Goal: Information Seeking & Learning: Check status

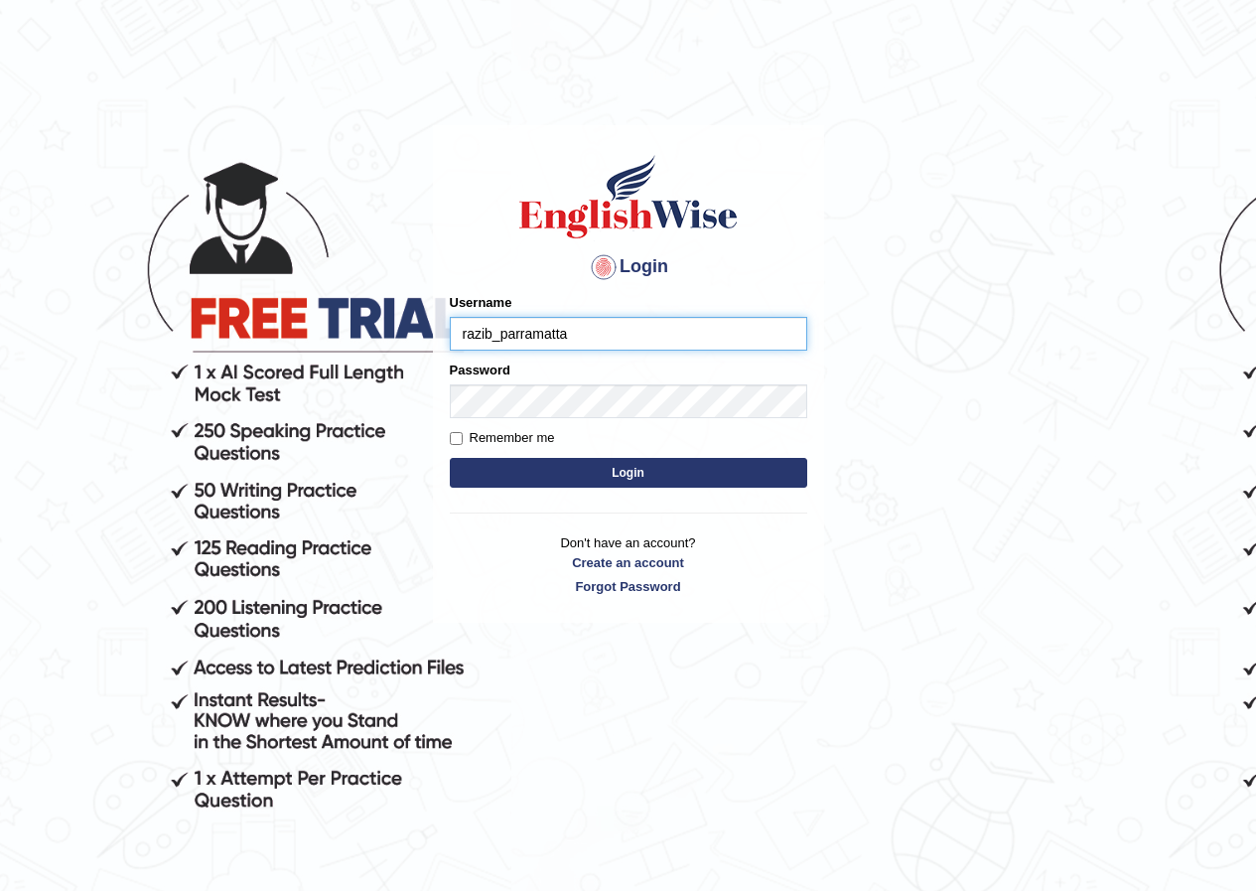
type input "razib_parramatta"
click at [450, 458] on button "Login" at bounding box center [629, 473] width 358 height 30
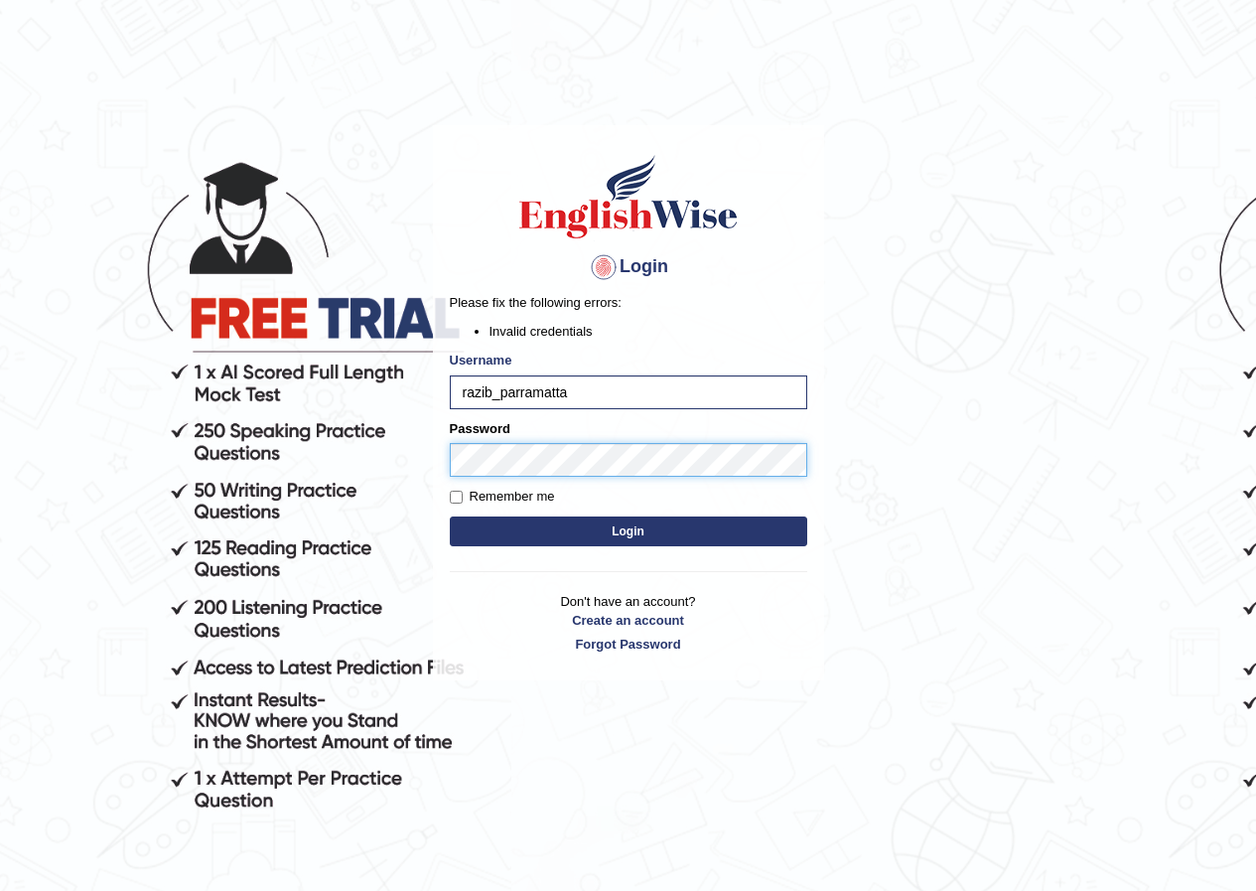
click at [424, 448] on body "Login Please fix the following errors: Invalid credentials Username razib_parra…" at bounding box center [628, 508] width 1256 height 891
click at [450, 516] on button "Login" at bounding box center [629, 531] width 358 height 30
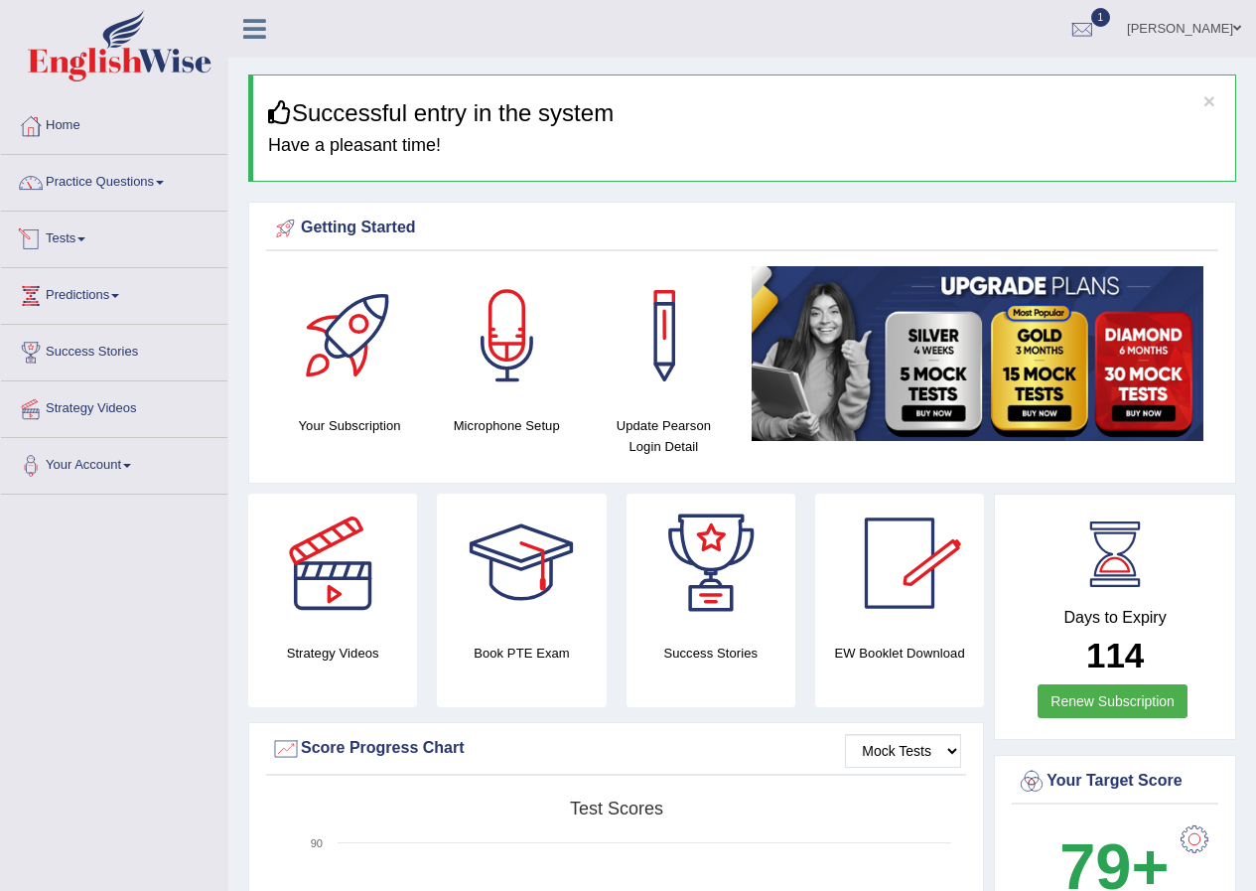
click at [52, 235] on link "Tests" at bounding box center [114, 237] width 226 height 50
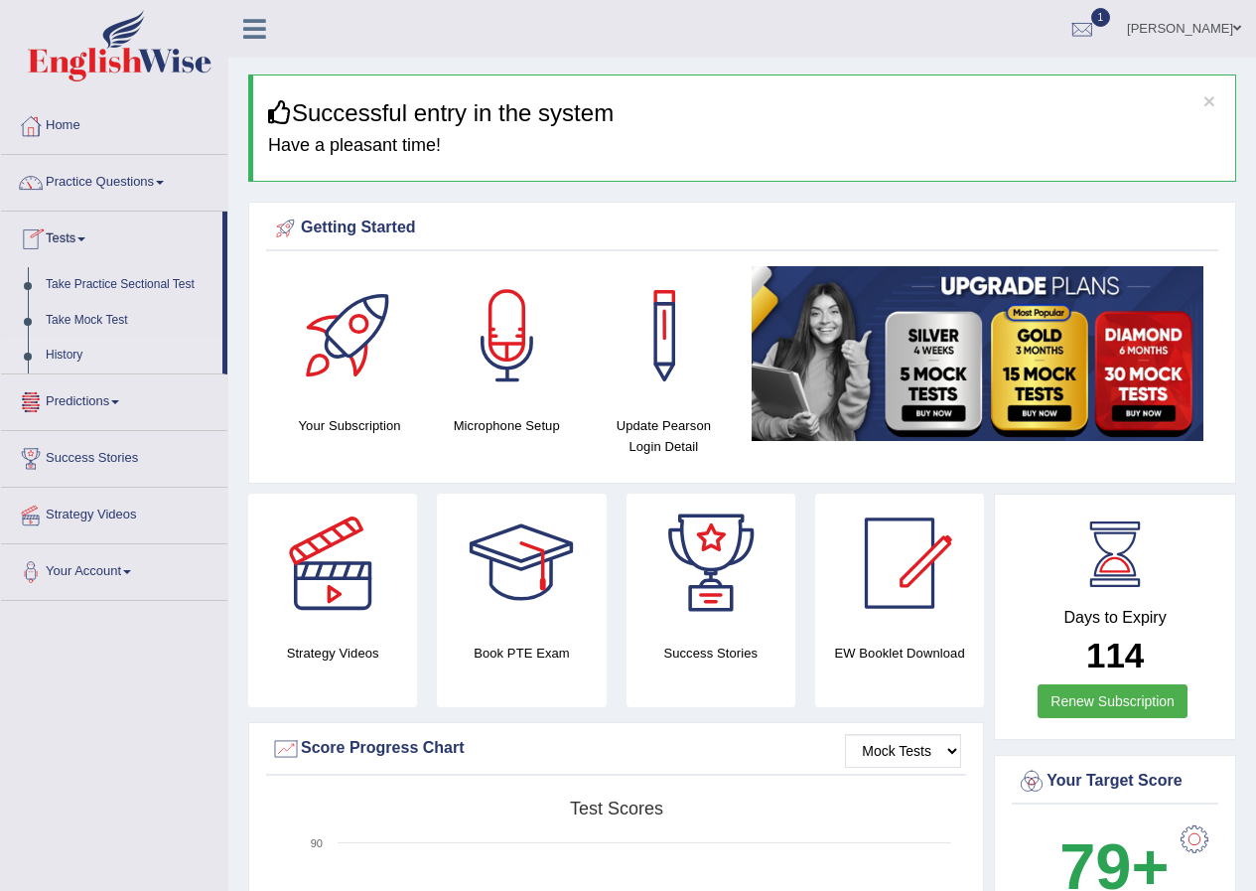
click at [70, 357] on link "History" at bounding box center [130, 356] width 186 height 36
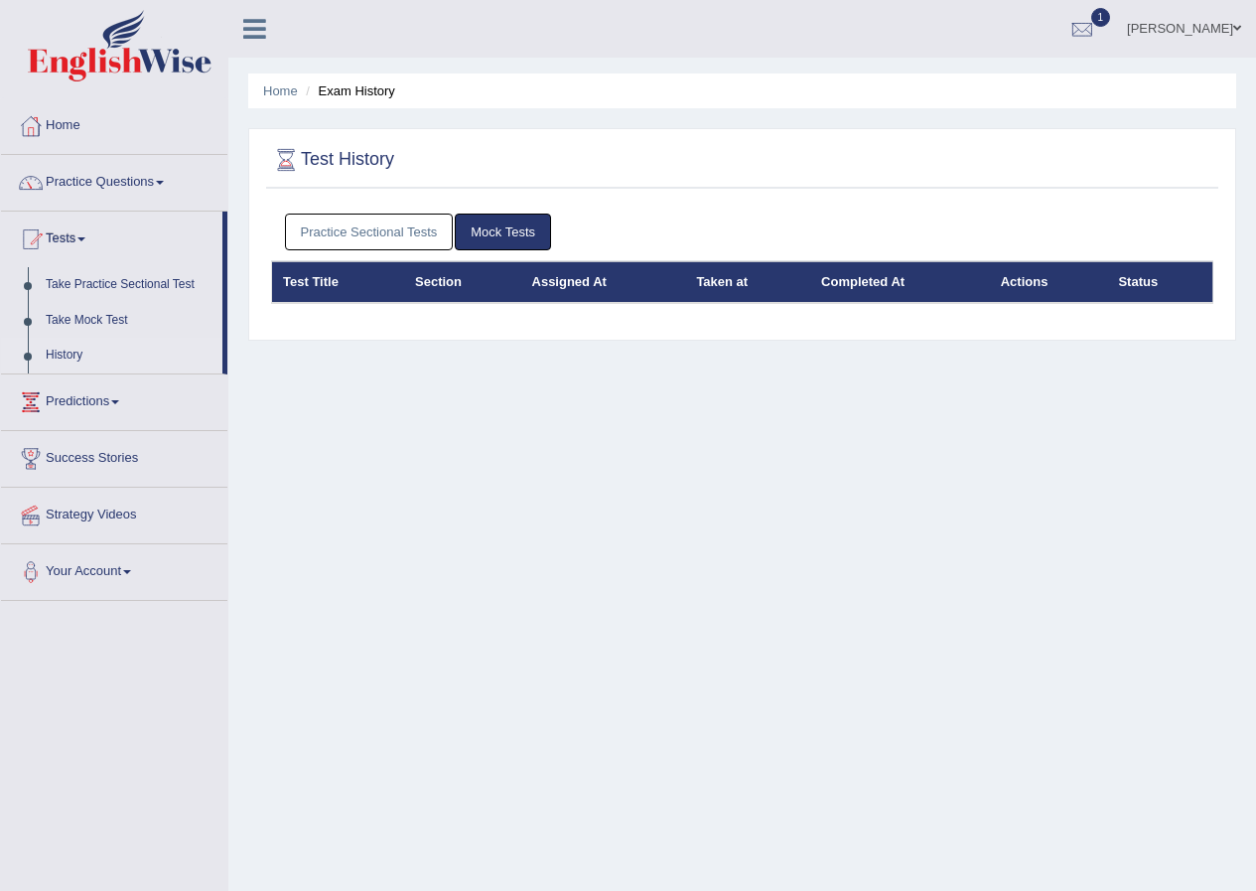
click at [417, 239] on link "Practice Sectional Tests" at bounding box center [369, 232] width 169 height 37
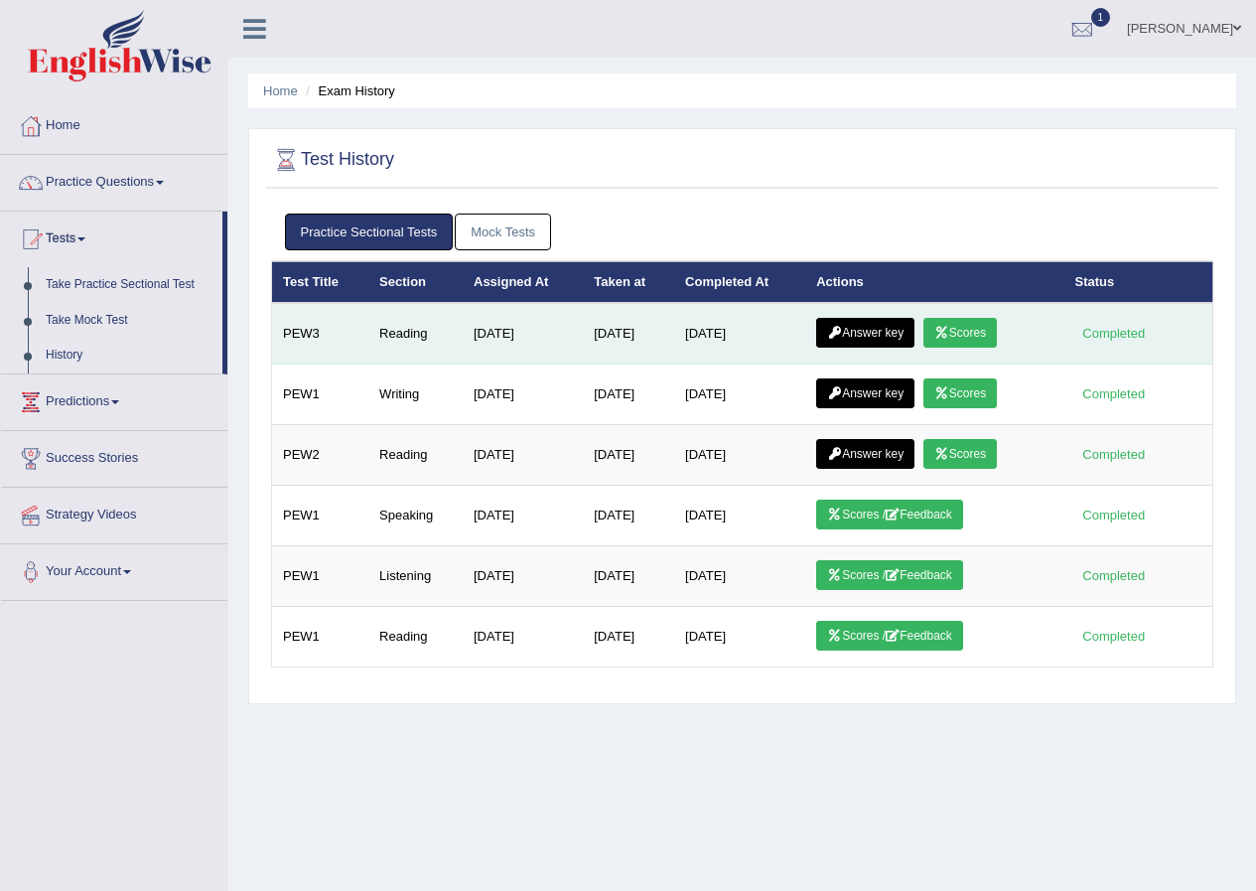
click at [968, 331] on link "Scores" at bounding box center [960, 333] width 73 height 30
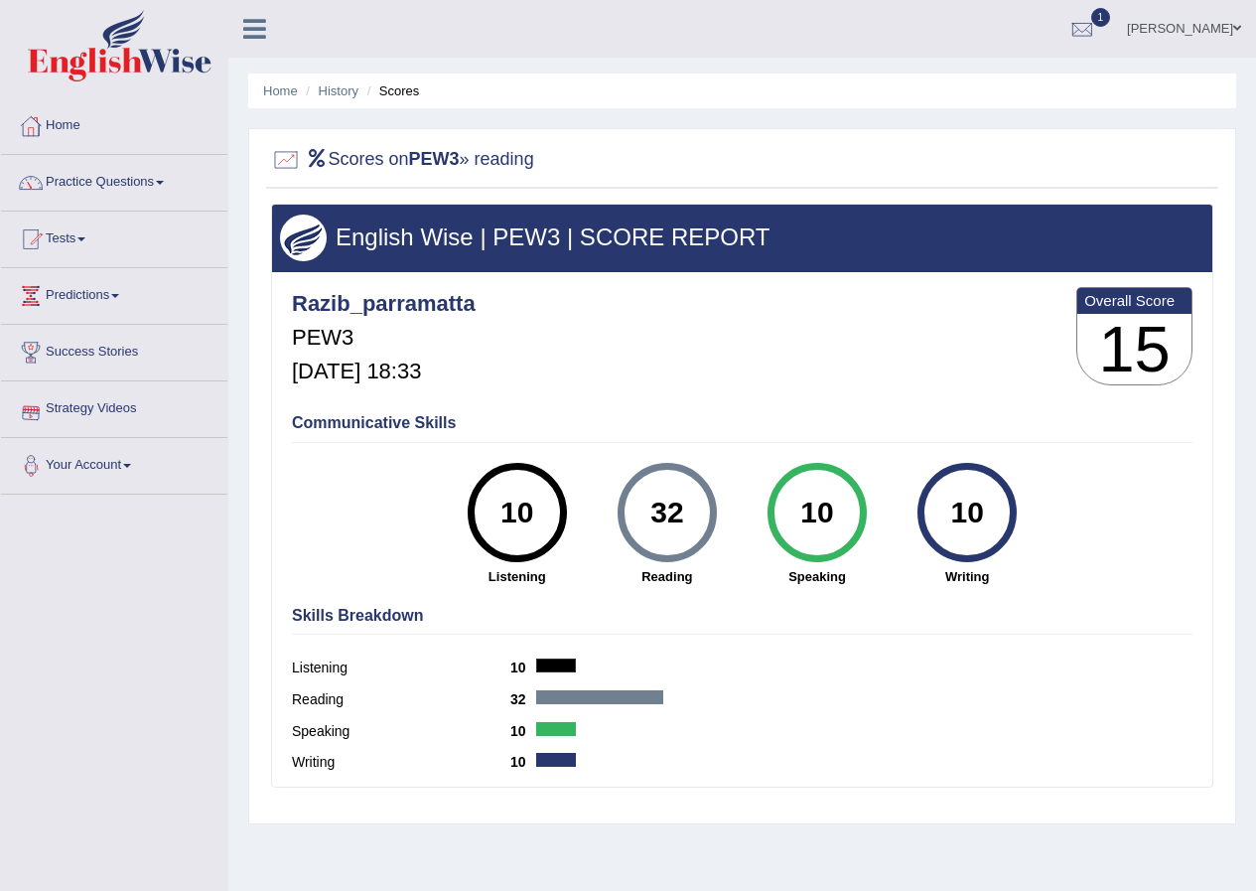
click at [323, 98] on li "History" at bounding box center [330, 90] width 58 height 19
click at [338, 95] on link "History" at bounding box center [339, 90] width 40 height 15
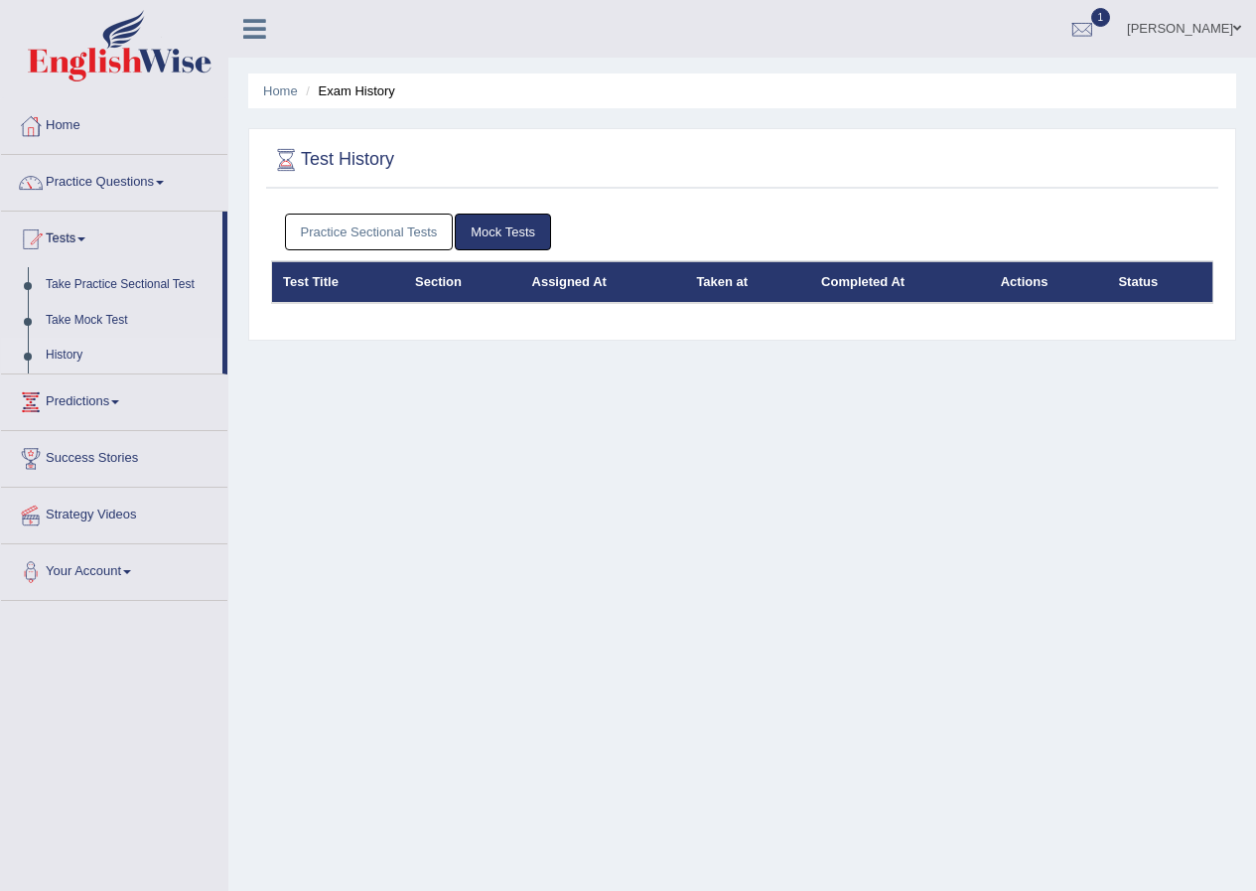
click at [353, 216] on link "Practice Sectional Tests" at bounding box center [369, 232] width 169 height 37
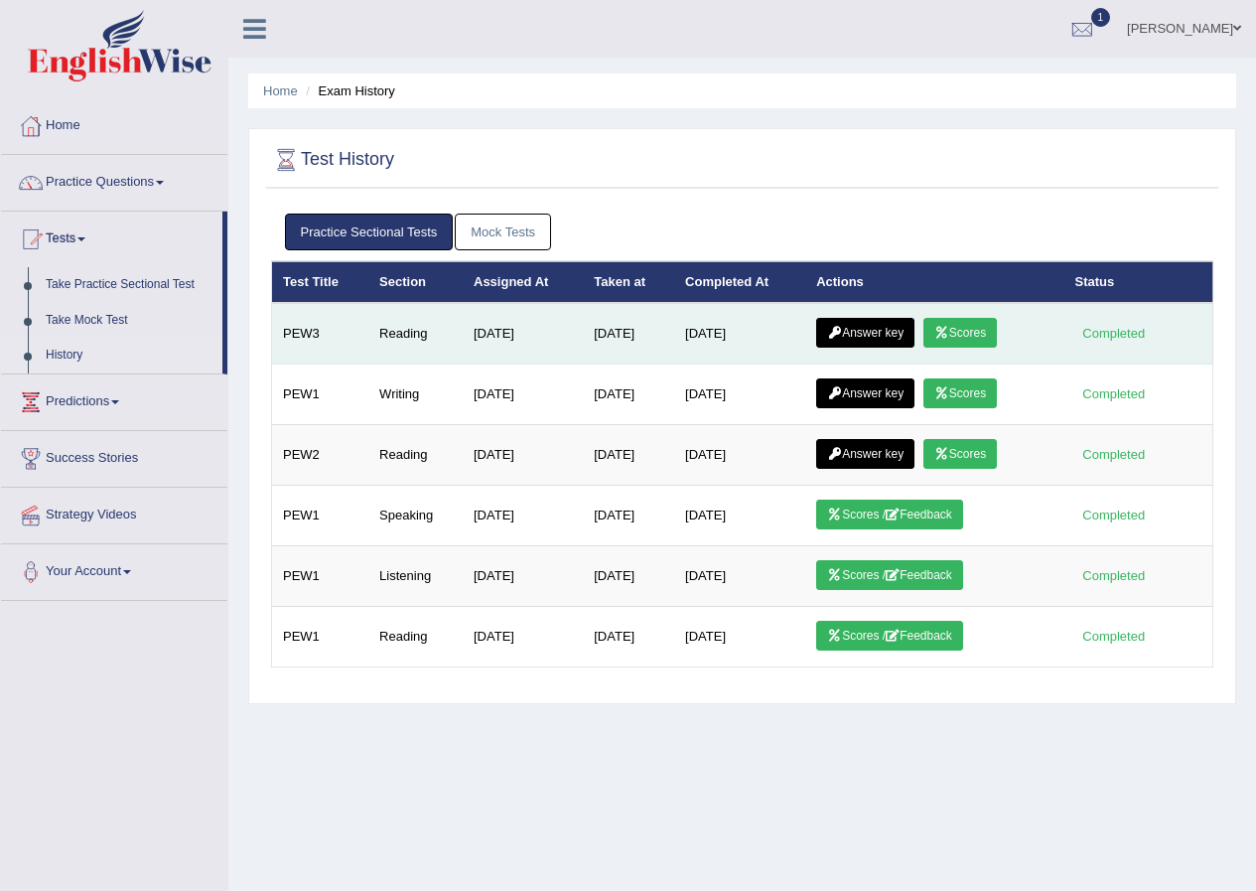
click at [837, 338] on icon at bounding box center [834, 333] width 15 height 12
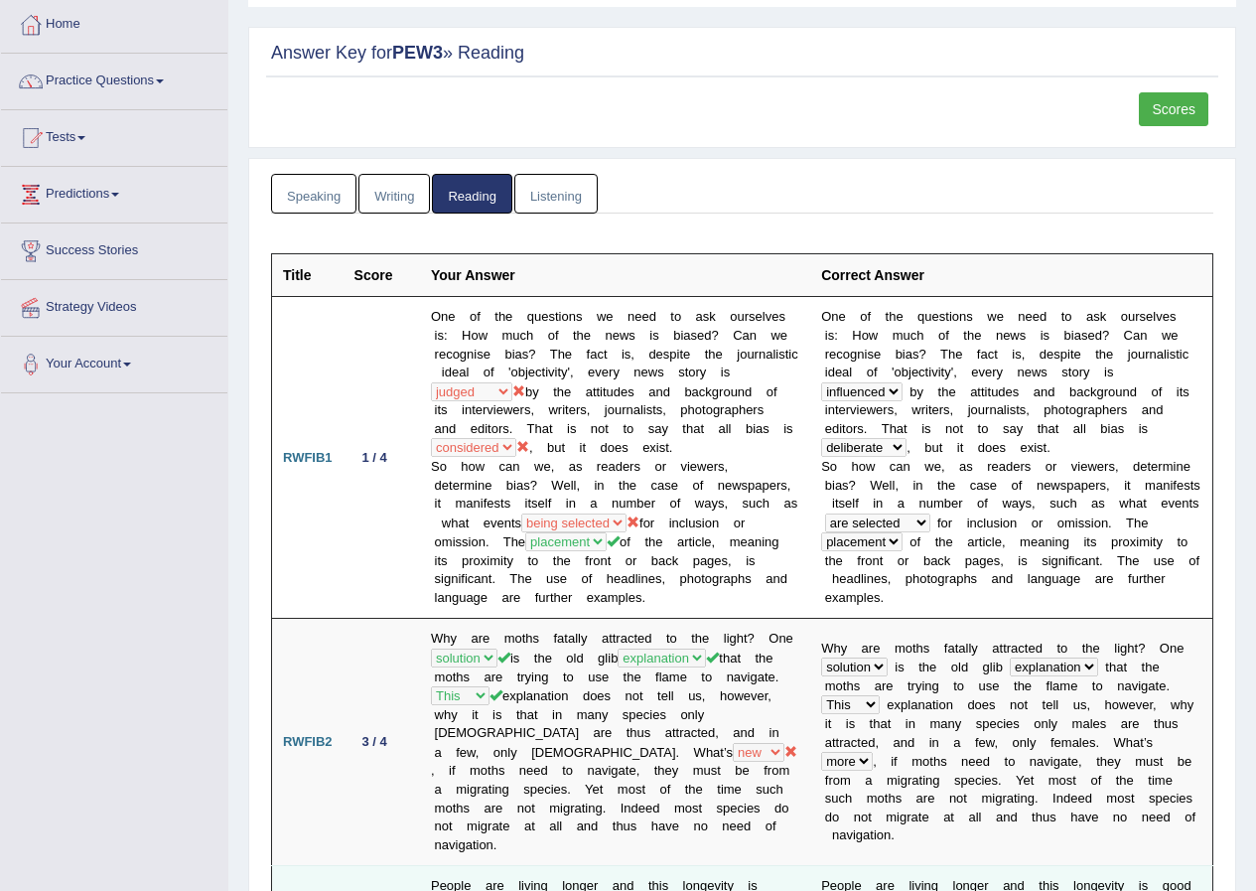
scroll to position [99, 0]
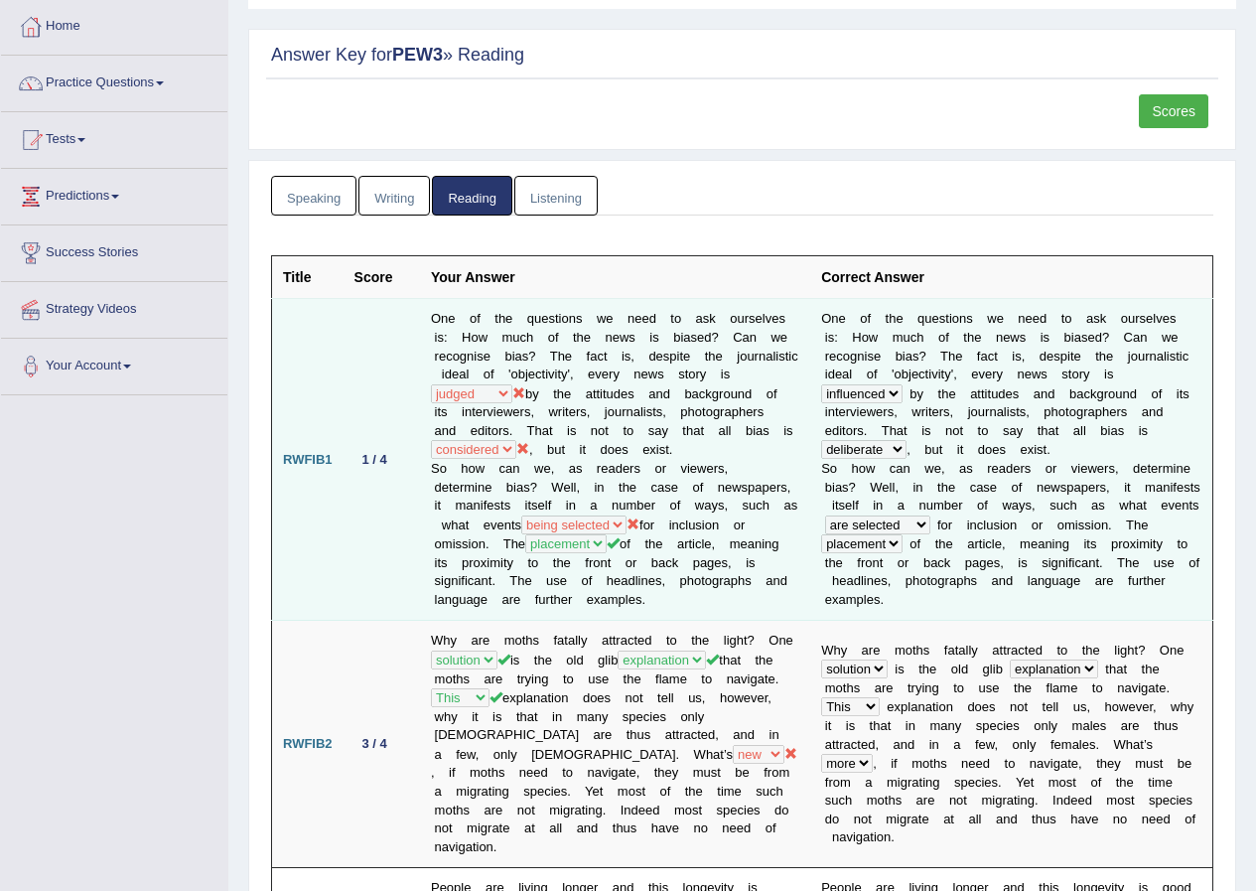
drag, startPoint x: 476, startPoint y: 525, endPoint x: 517, endPoint y: 525, distance: 41.7
click at [517, 525] on td "One of the questions we need to ask ourselves is: How much of the news is biase…" at bounding box center [615, 460] width 390 height 322
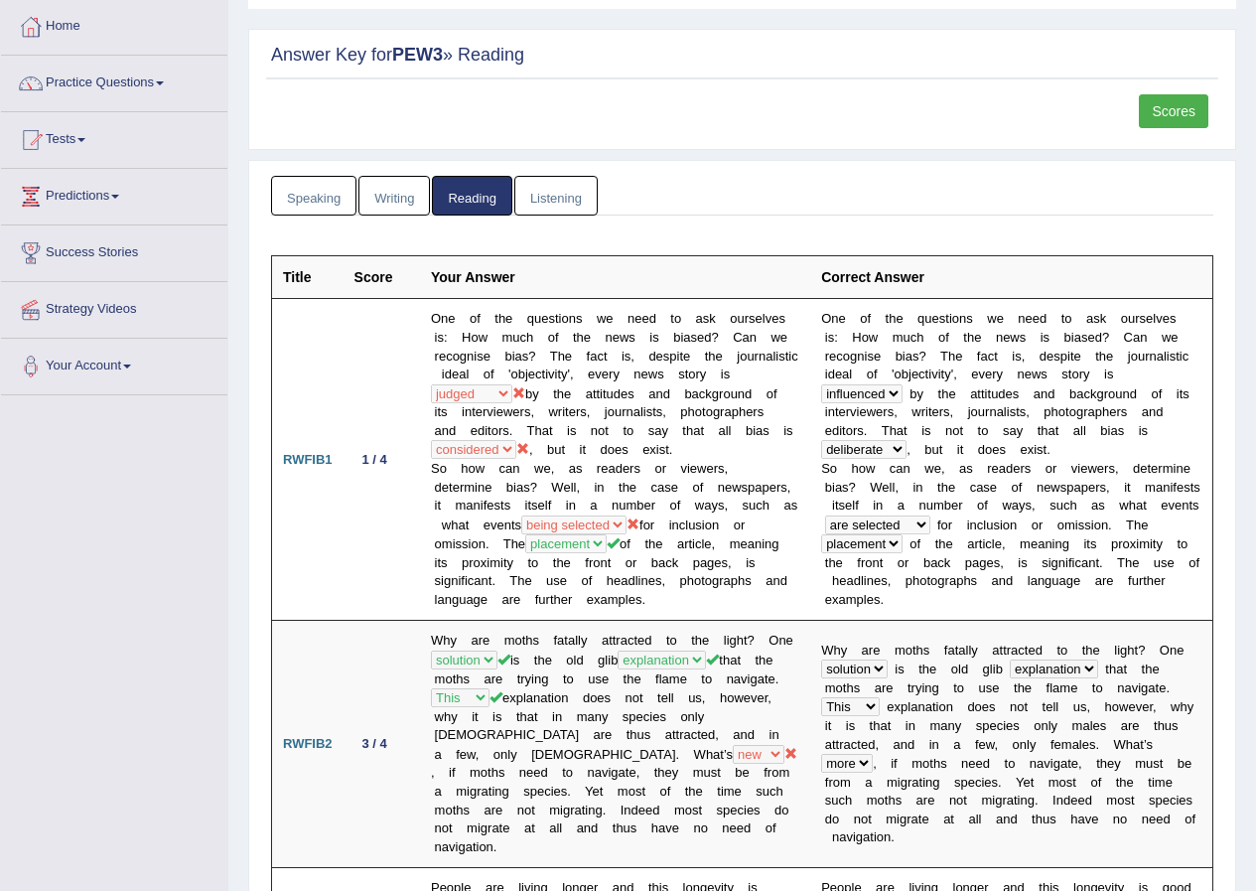
click at [762, 280] on th "Your Answer" at bounding box center [615, 277] width 390 height 43
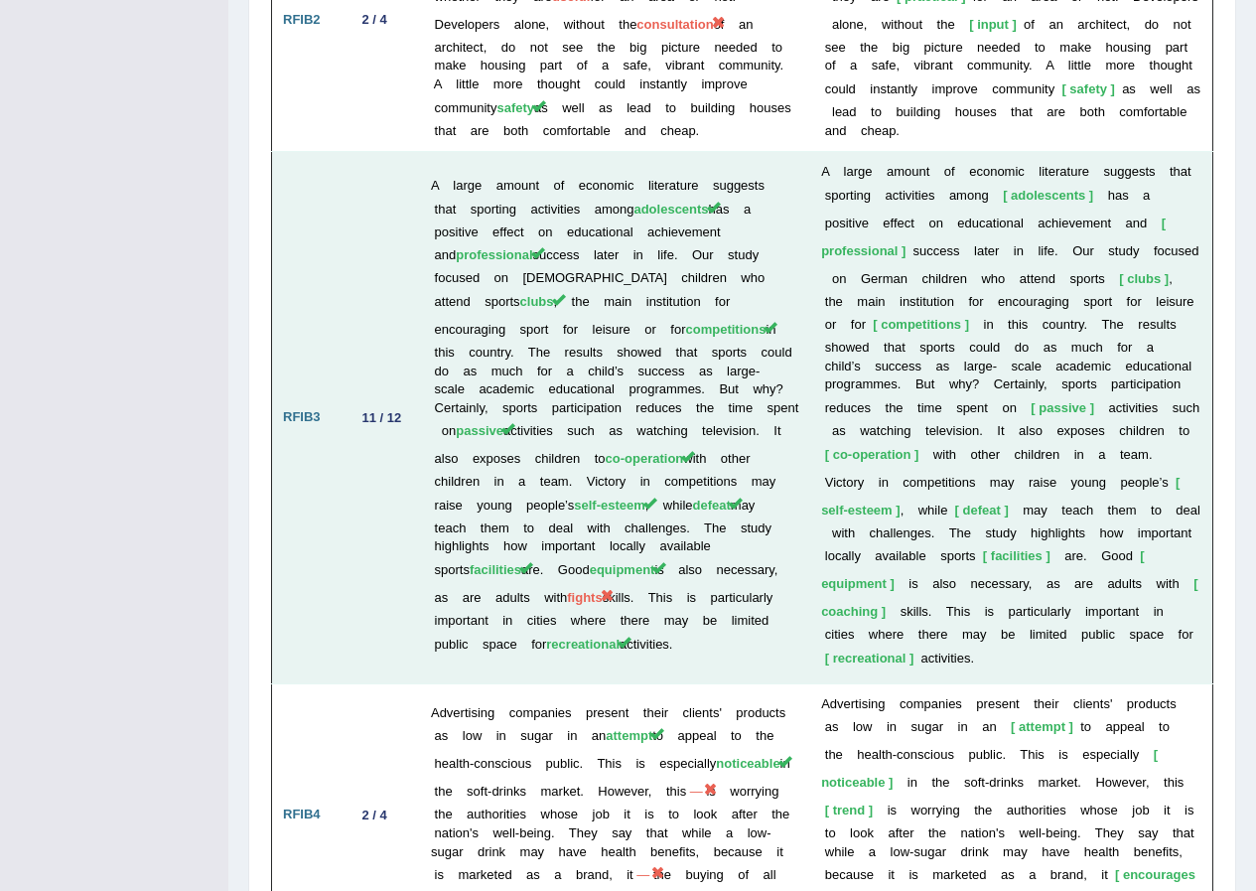
scroll to position [3581, 0]
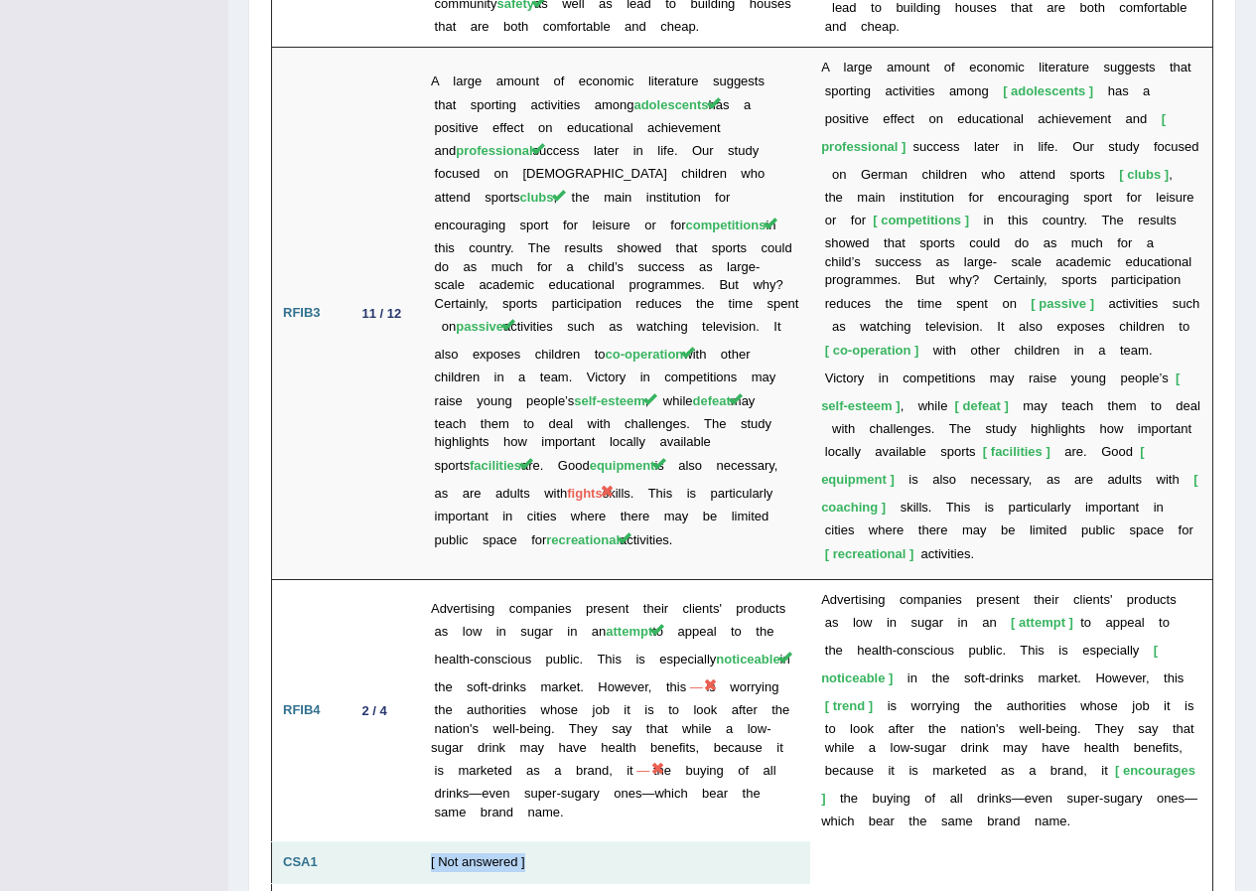
drag, startPoint x: 526, startPoint y: 728, endPoint x: 430, endPoint y: 728, distance: 96.3
click at [430, 842] on td "[ Not answered ]" at bounding box center [615, 863] width 390 height 42
click at [581, 842] on td "[ Not answered ]" at bounding box center [615, 863] width 390 height 42
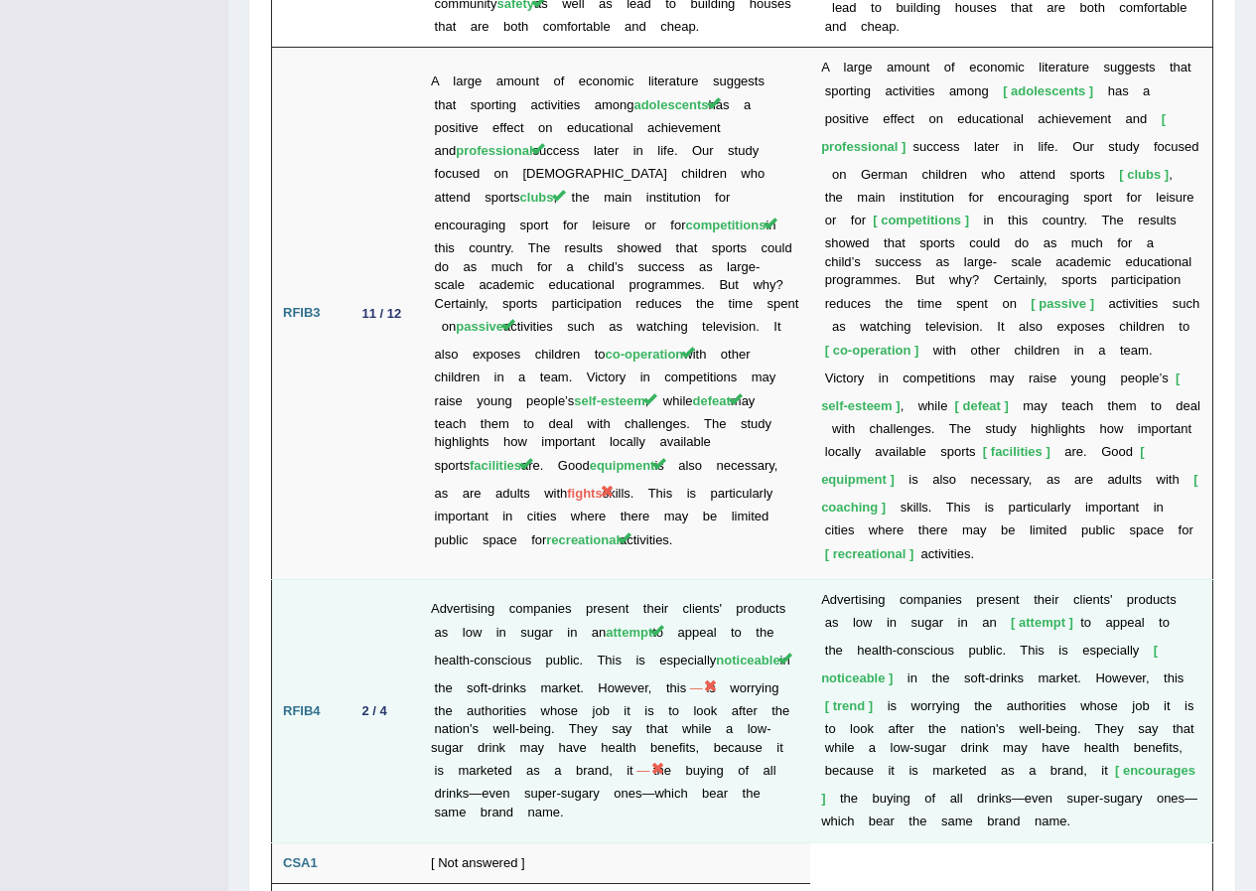
click at [381, 608] on td "2 / 4" at bounding box center [382, 710] width 76 height 263
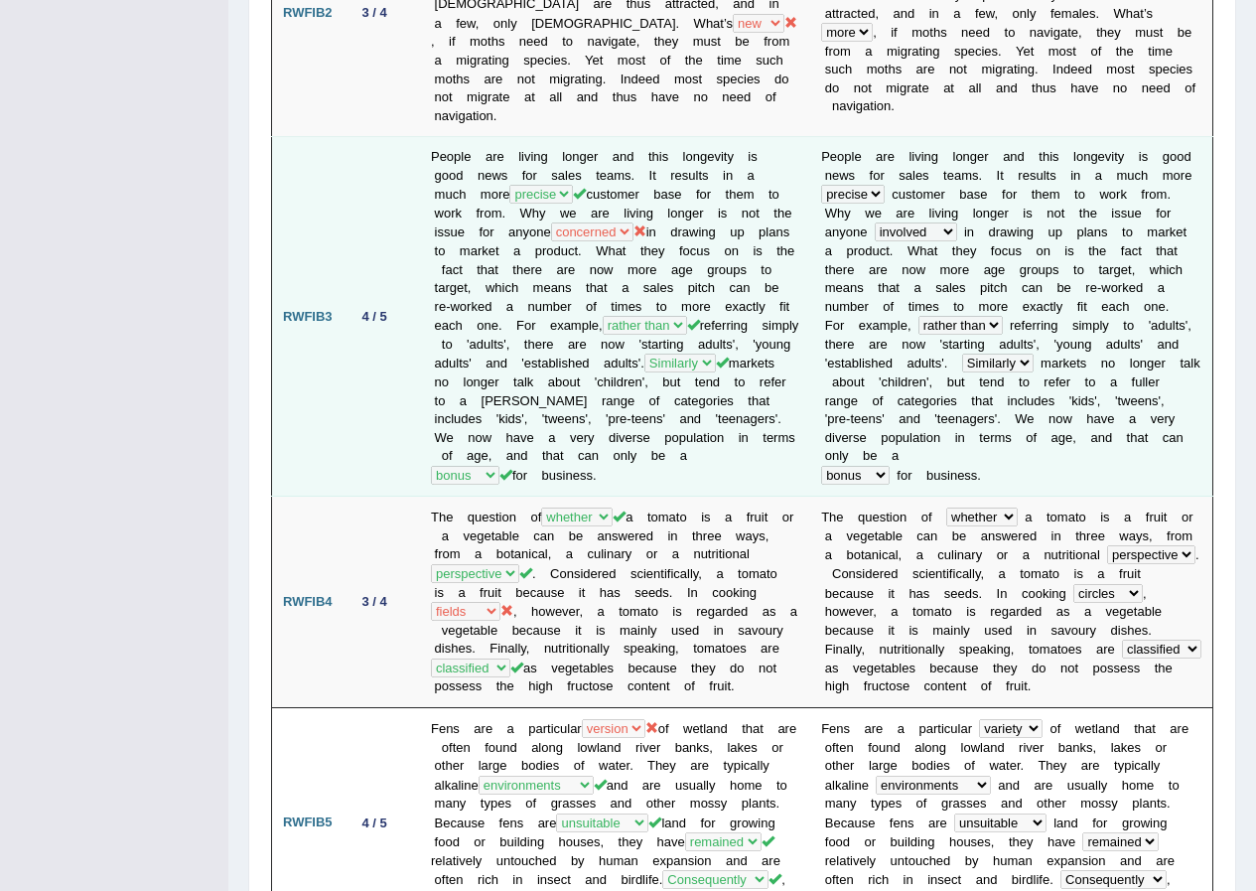
scroll to position [502, 0]
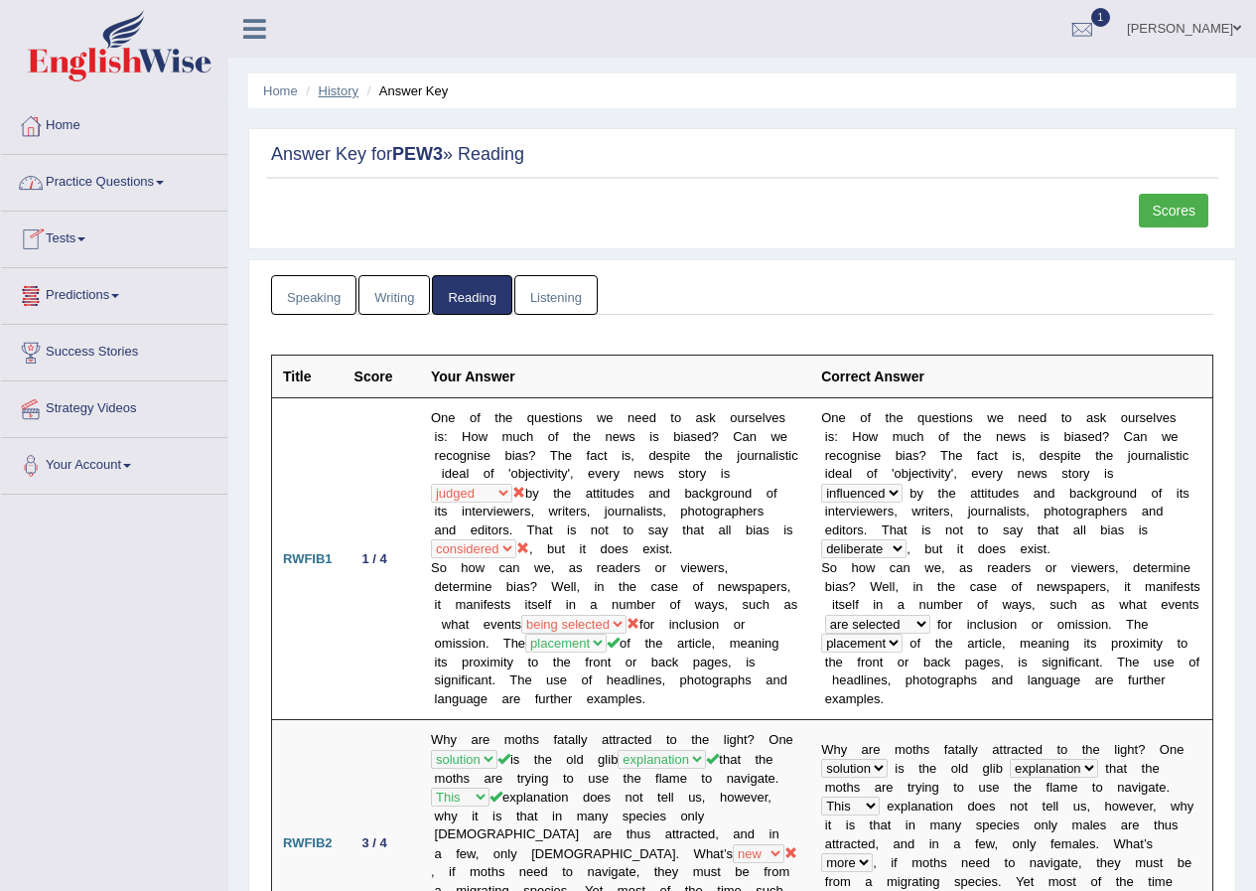
click at [356, 94] on link "History" at bounding box center [339, 90] width 40 height 15
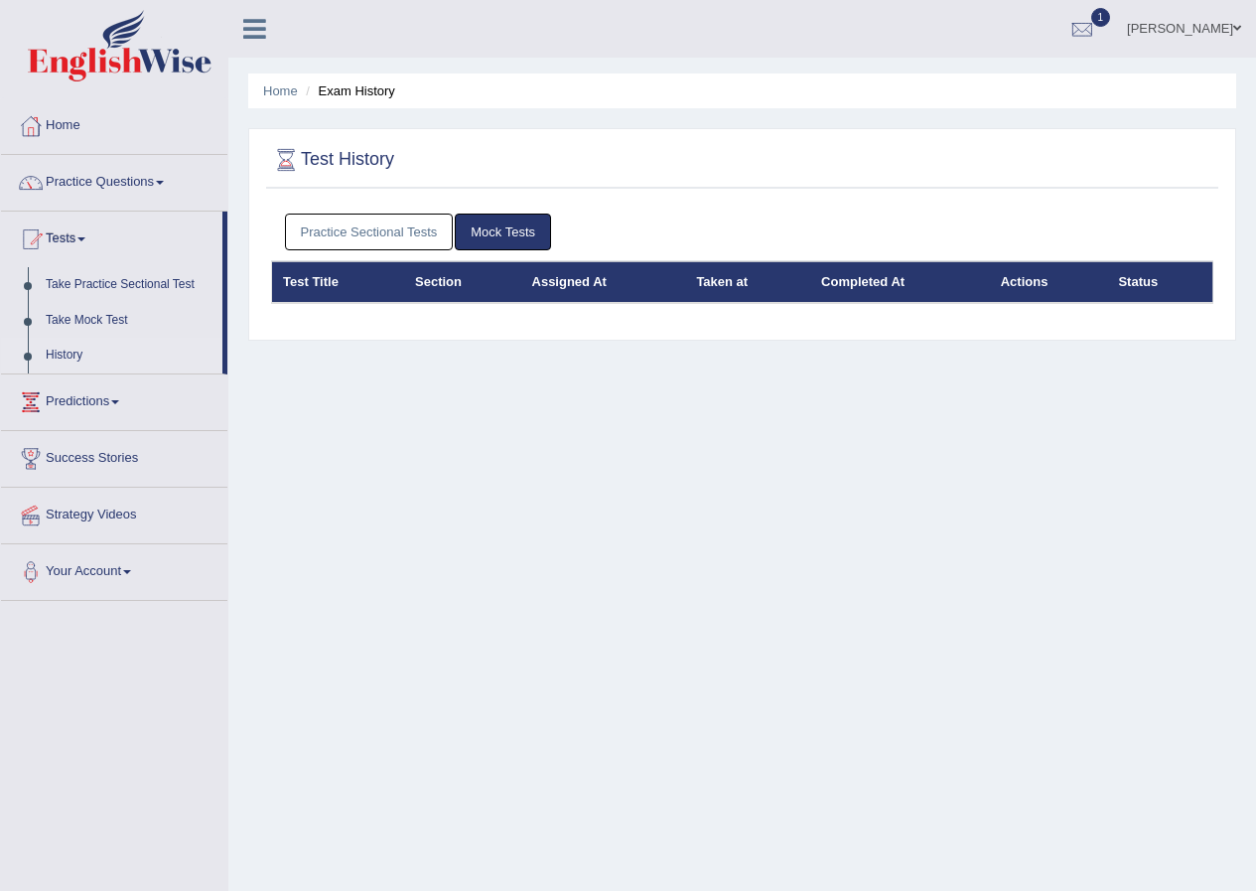
click at [373, 249] on link "Practice Sectional Tests" at bounding box center [369, 232] width 169 height 37
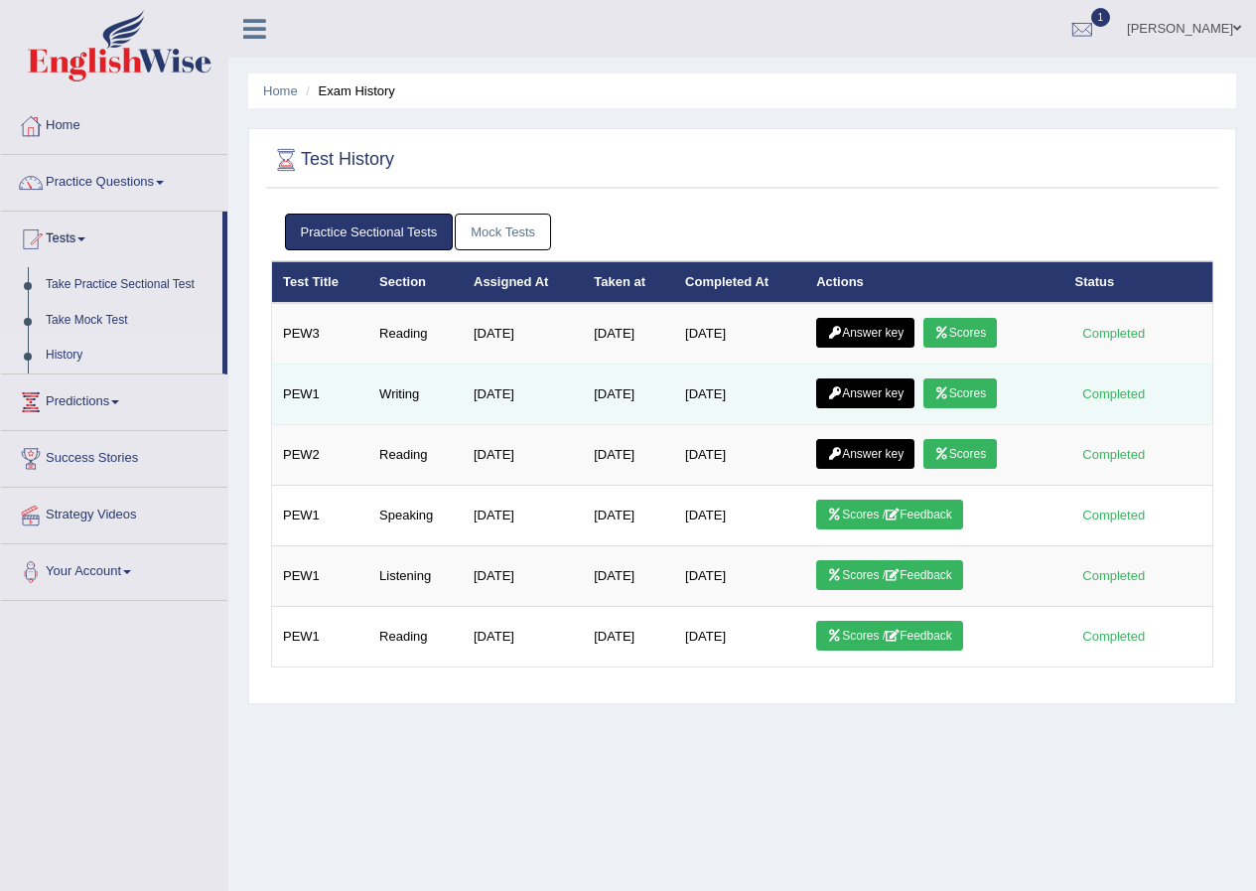
click at [995, 391] on link "Scores" at bounding box center [960, 393] width 73 height 30
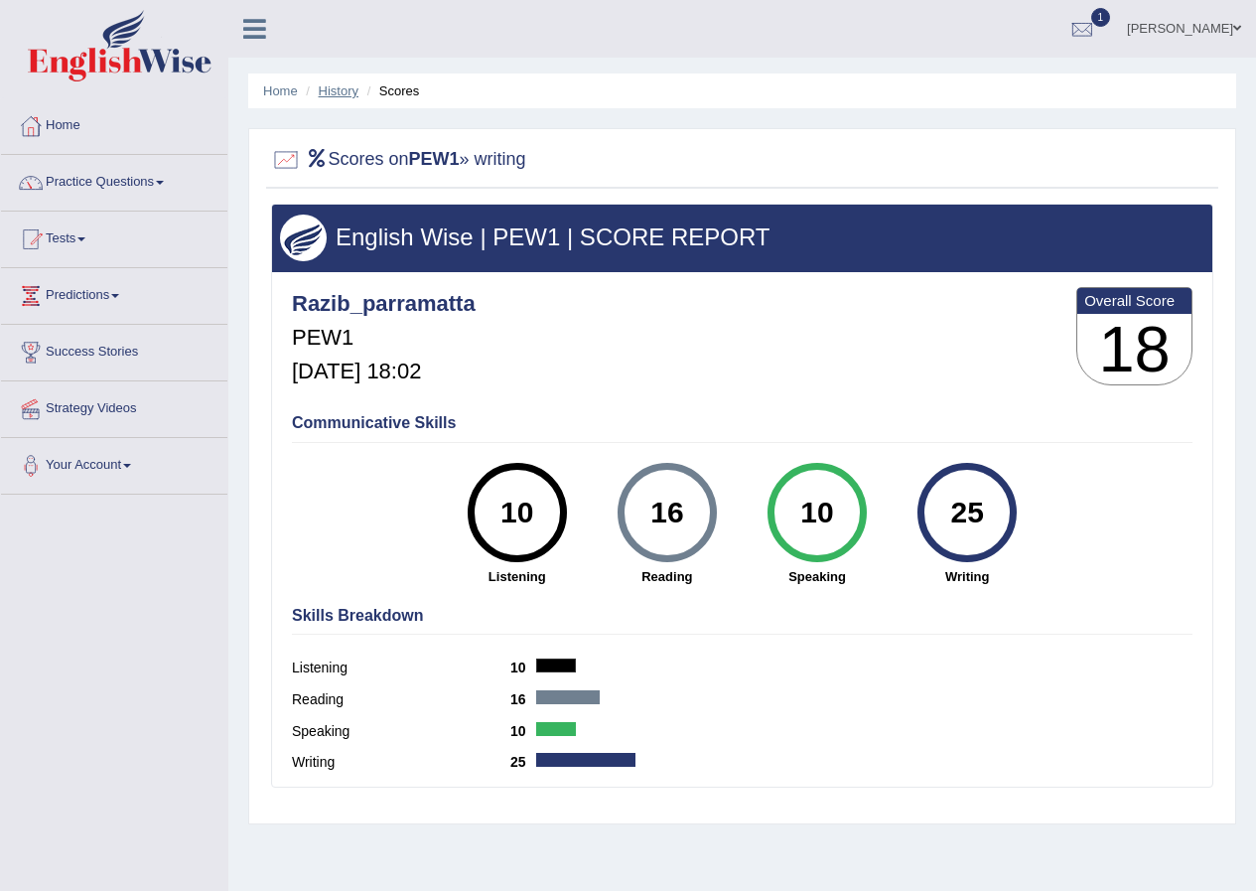
click at [348, 89] on link "History" at bounding box center [339, 90] width 40 height 15
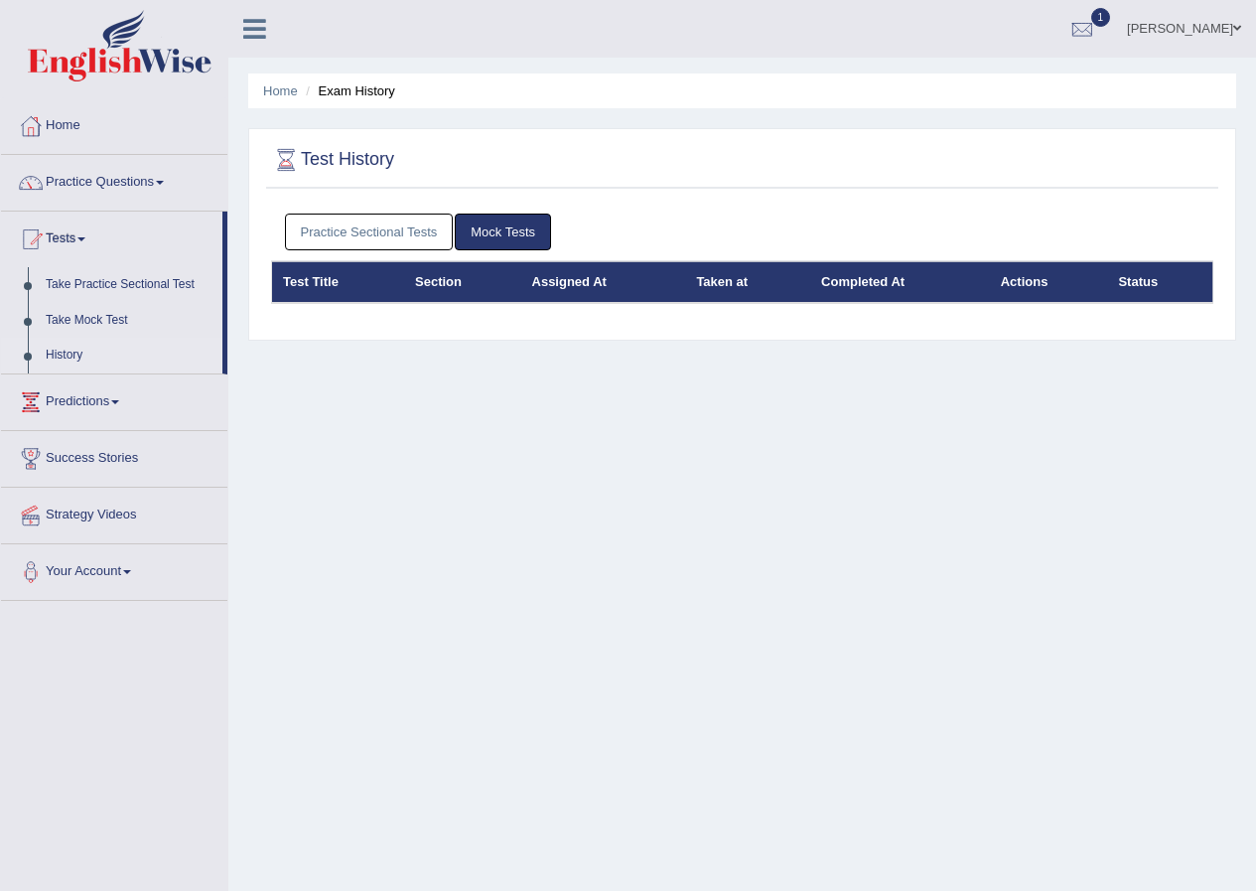
drag, startPoint x: 372, startPoint y: 230, endPoint x: 483, endPoint y: 231, distance: 110.3
click at [373, 230] on link "Practice Sectional Tests" at bounding box center [369, 232] width 169 height 37
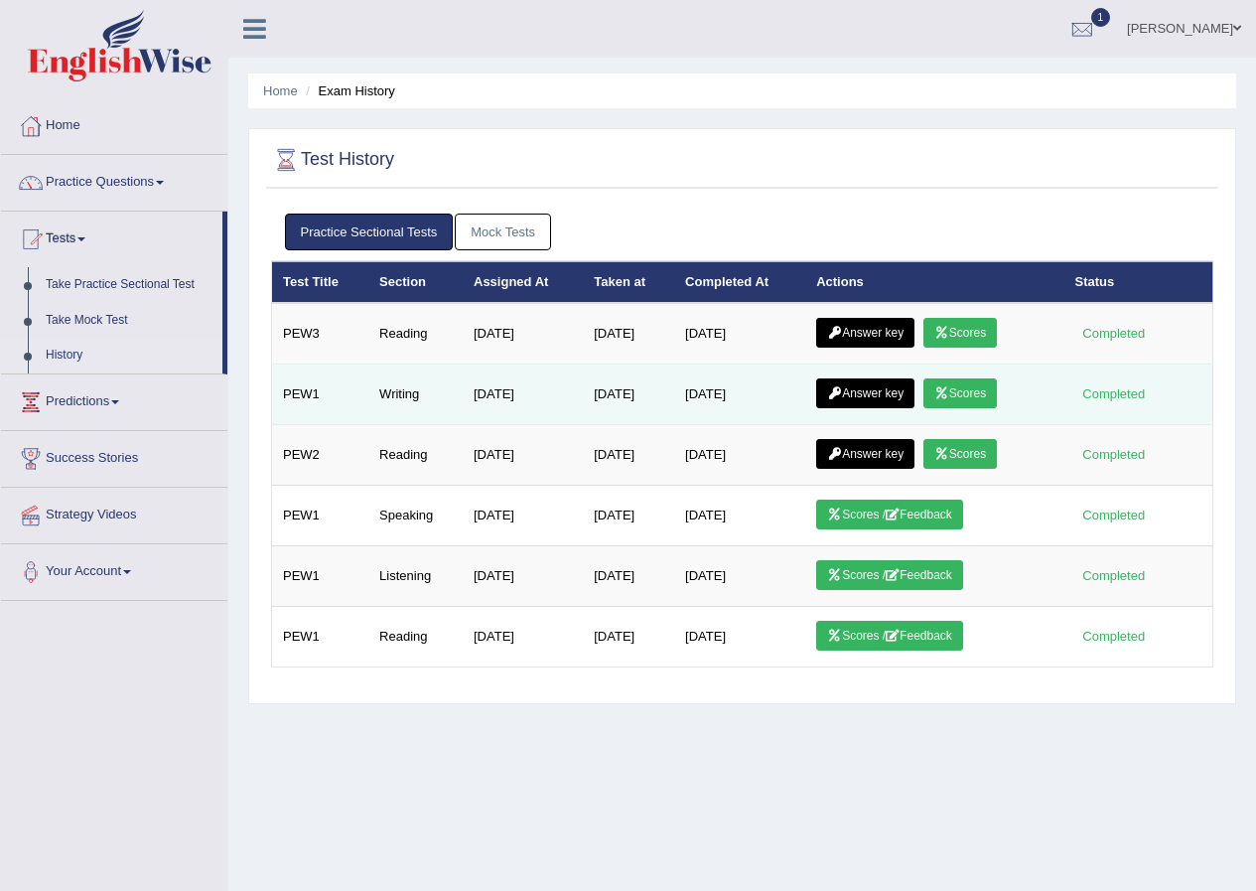
click at [862, 396] on link "Answer key" at bounding box center [865, 393] width 98 height 30
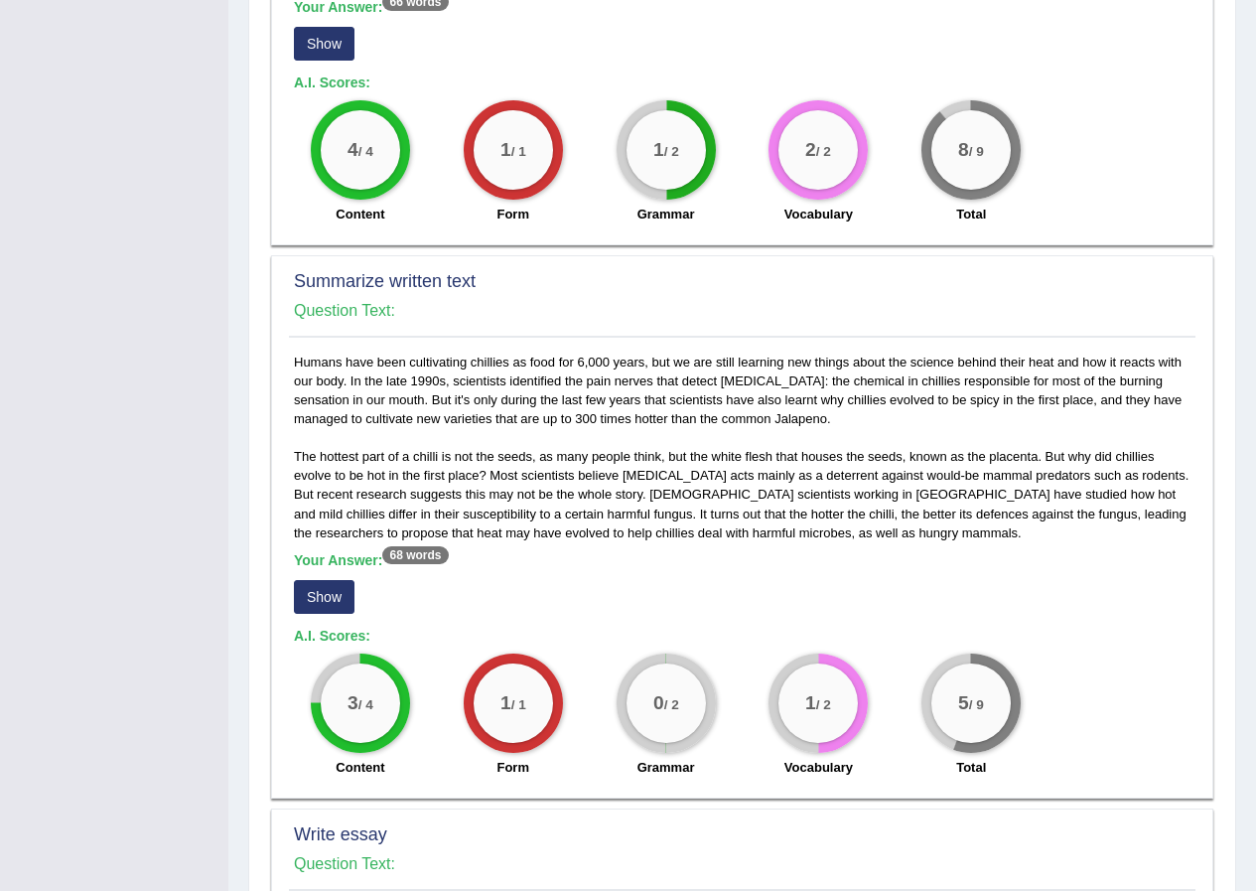
scroll to position [430, 0]
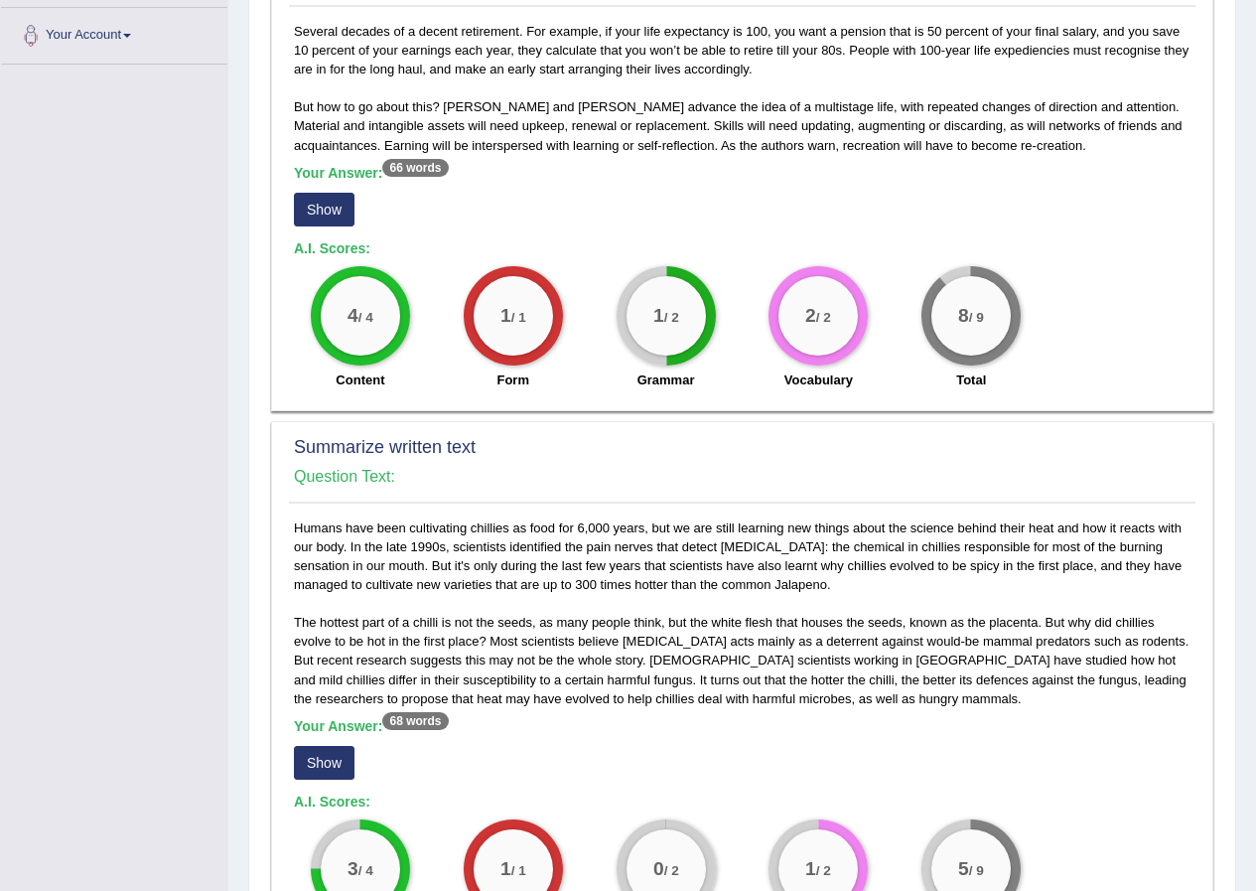
click at [334, 208] on button "Show" at bounding box center [324, 210] width 61 height 34
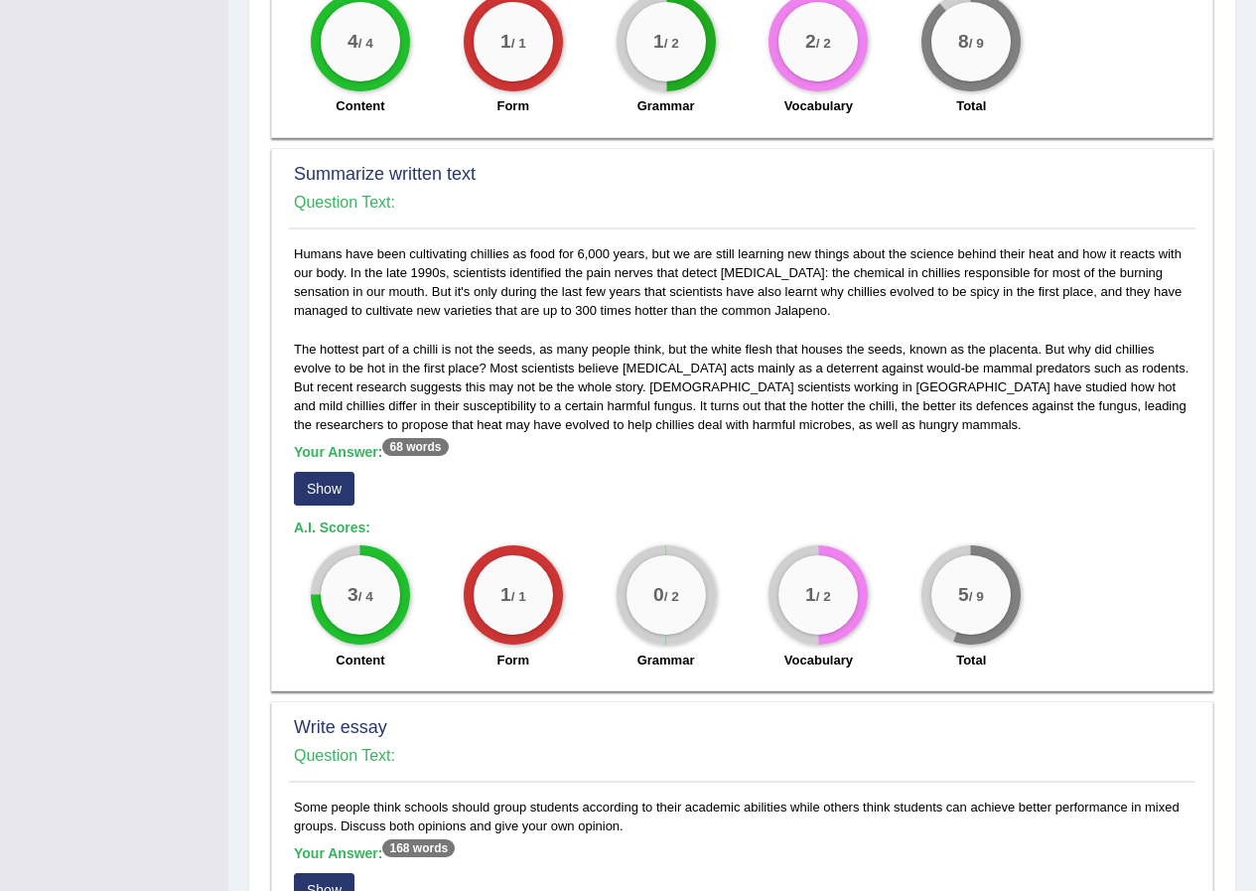
scroll to position [728, 0]
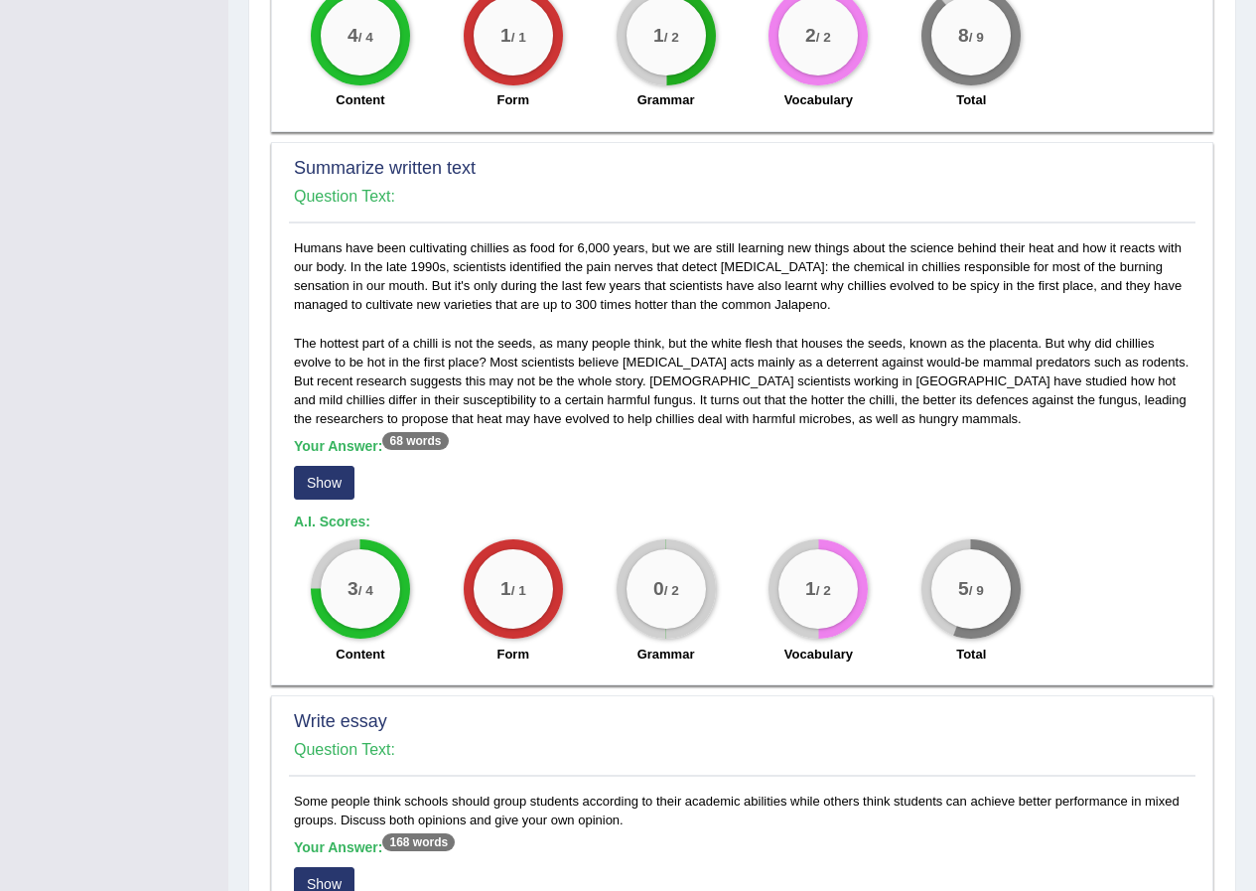
click at [314, 484] on button "Show" at bounding box center [324, 483] width 61 height 34
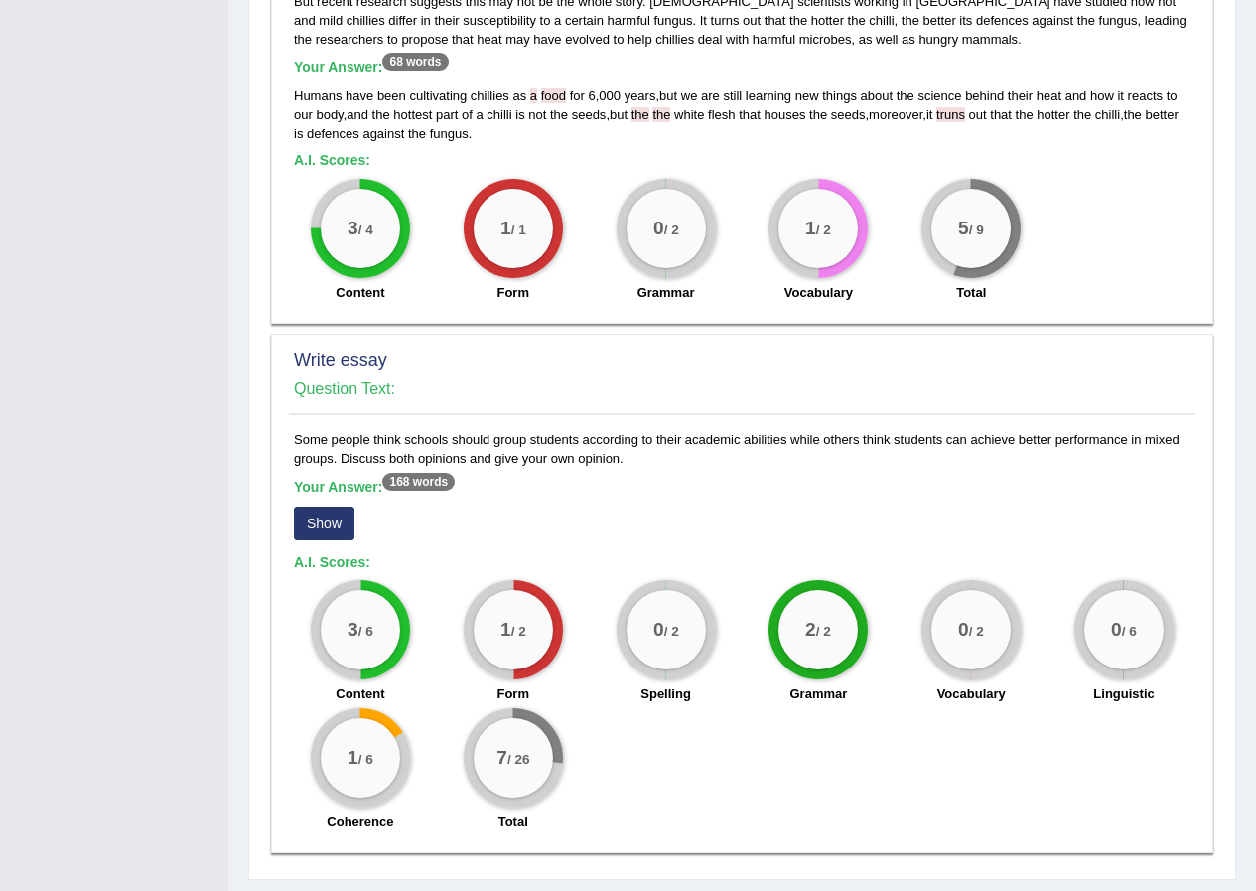
scroll to position [1162, 0]
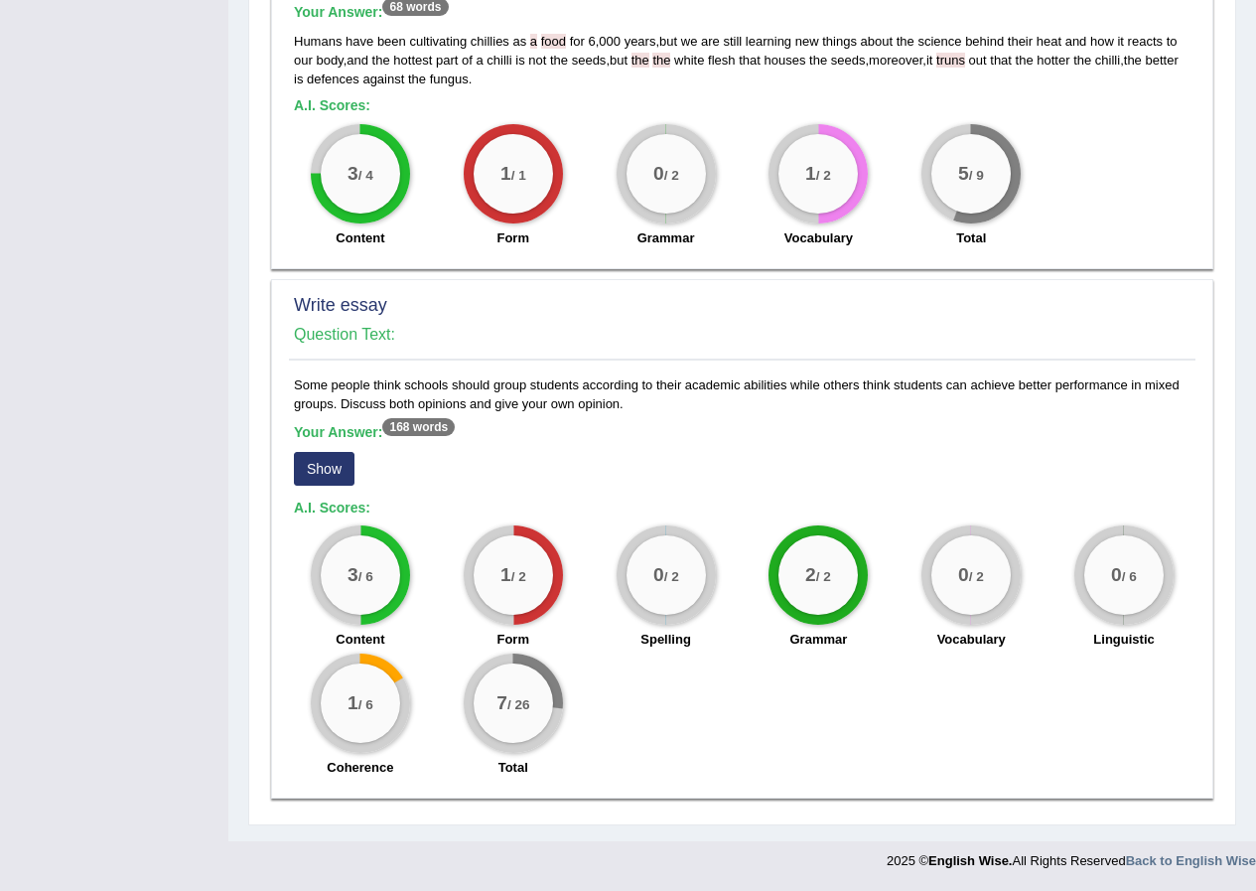
click at [323, 465] on button "Show" at bounding box center [324, 469] width 61 height 34
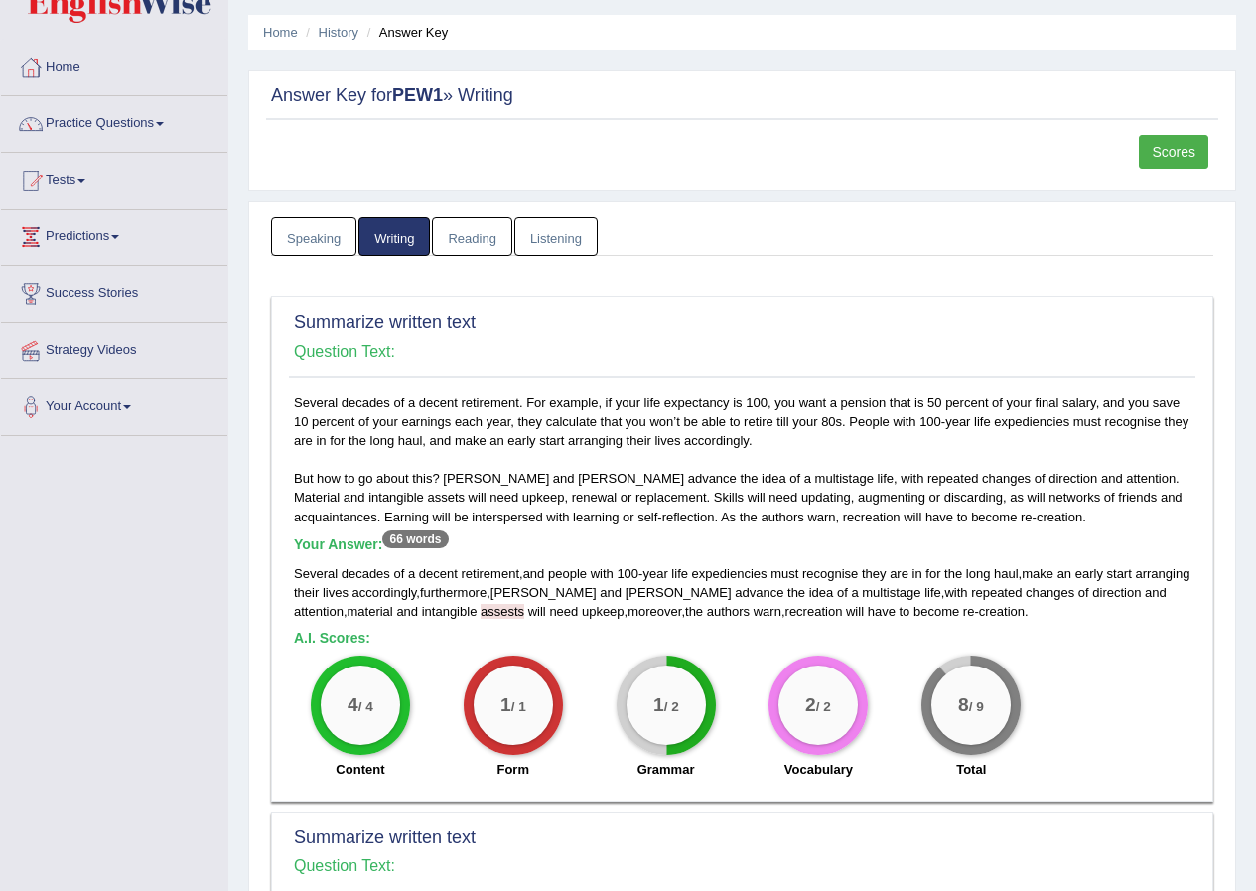
scroll to position [0, 0]
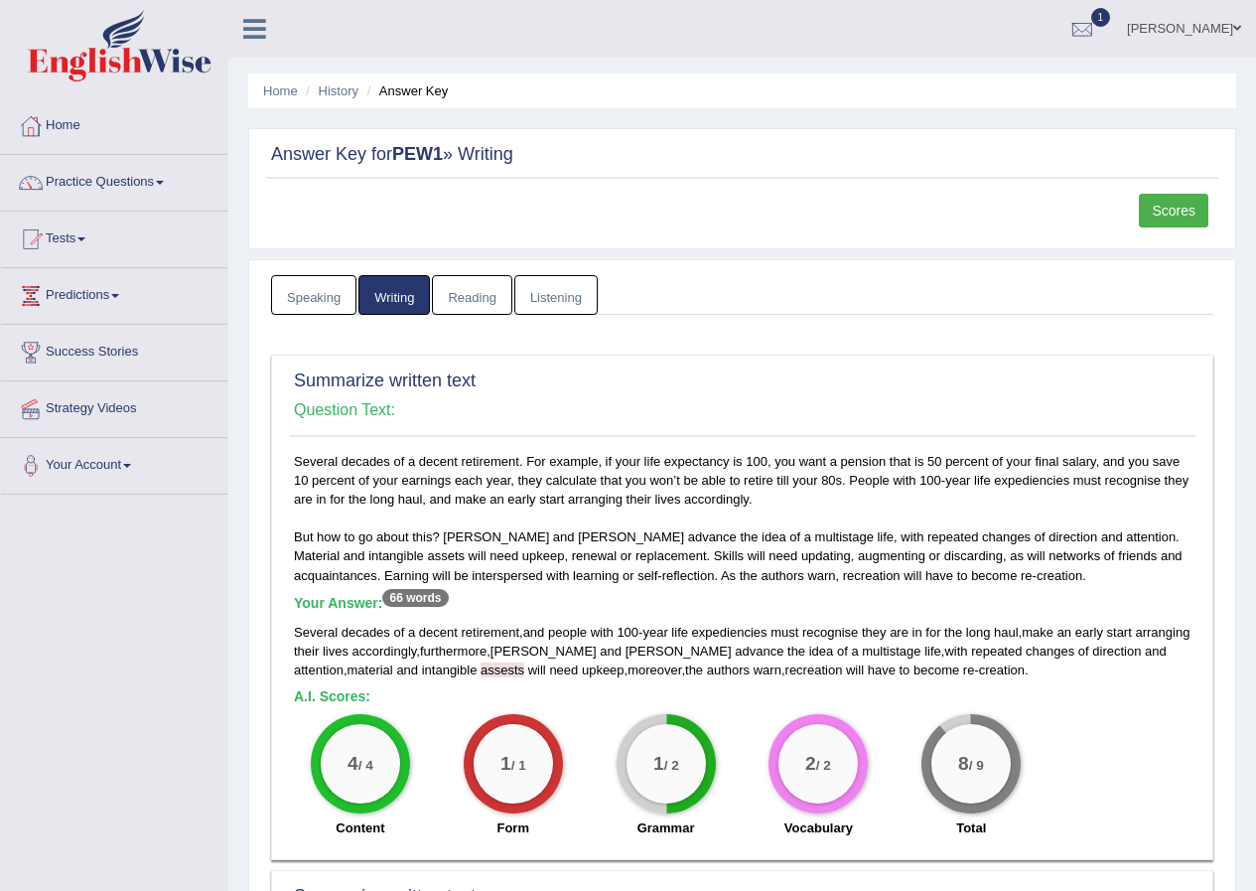
click at [480, 308] on link "Reading" at bounding box center [471, 295] width 79 height 41
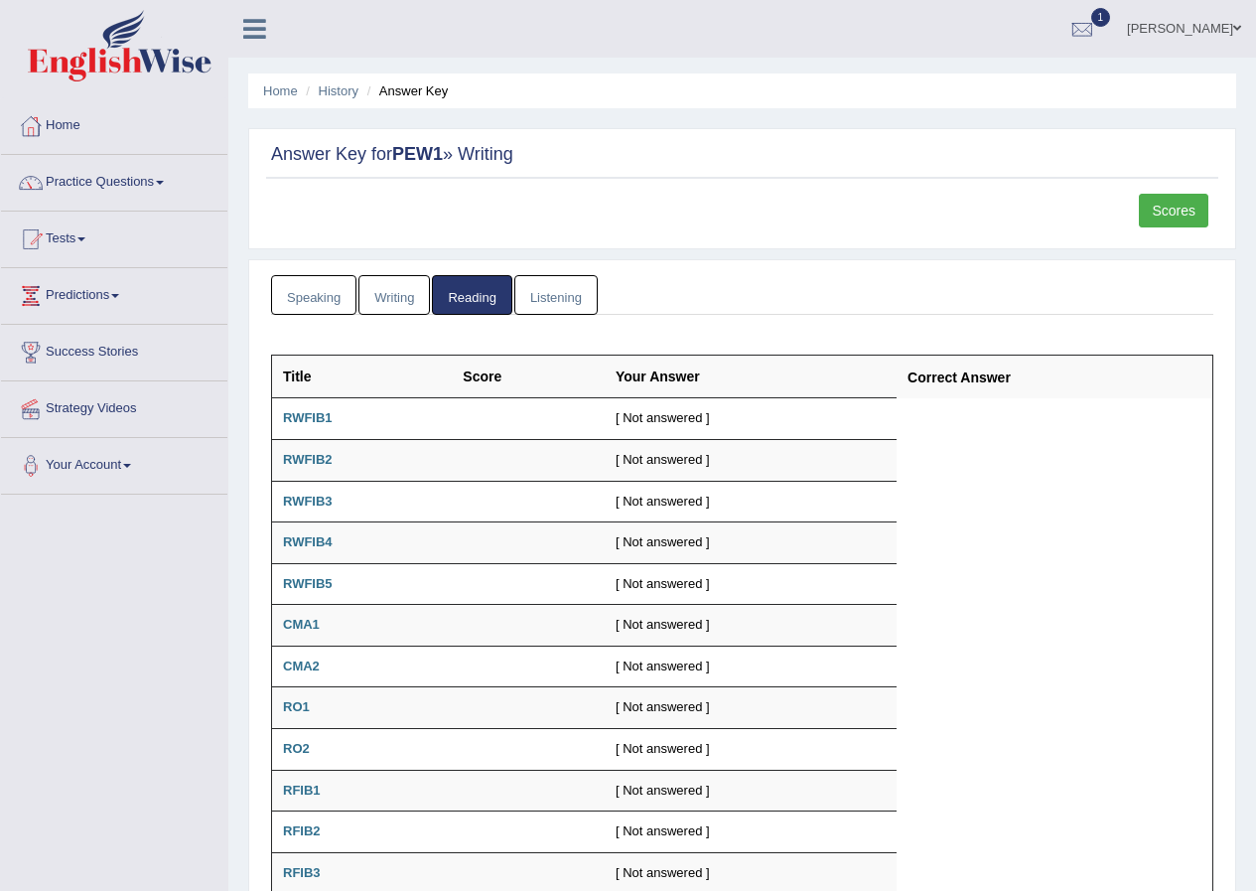
click at [422, 299] on link "Writing" at bounding box center [395, 295] width 72 height 41
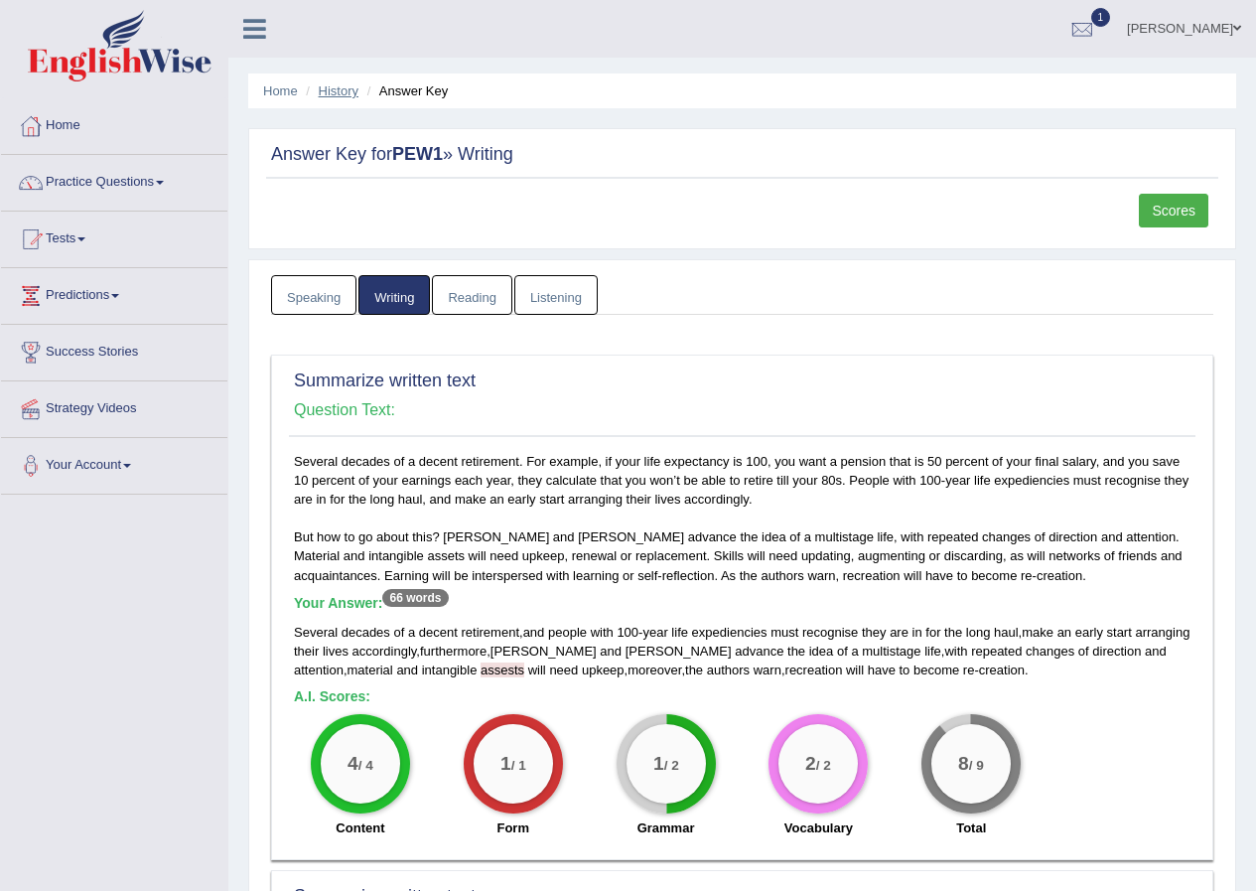
click at [345, 94] on link "History" at bounding box center [339, 90] width 40 height 15
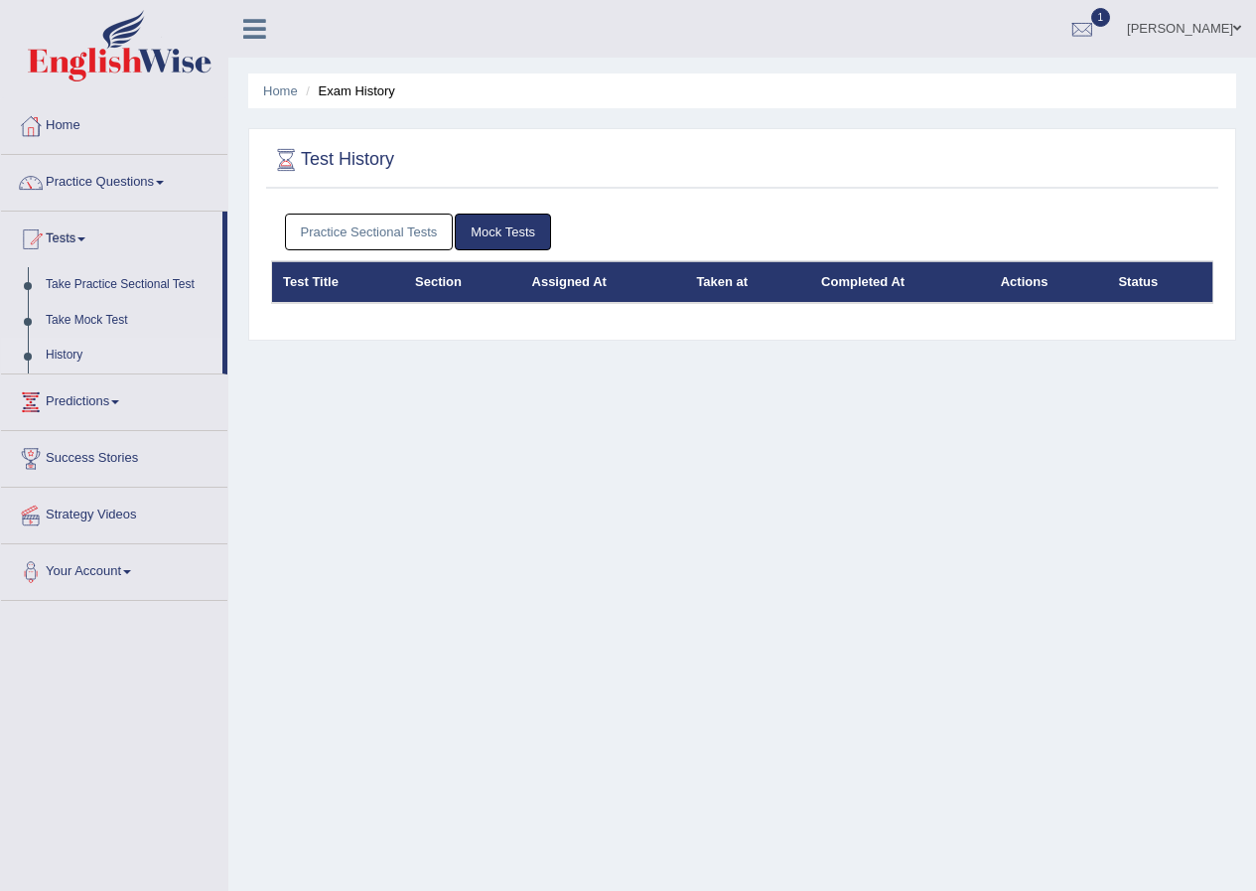
click at [400, 221] on link "Practice Sectional Tests" at bounding box center [369, 232] width 169 height 37
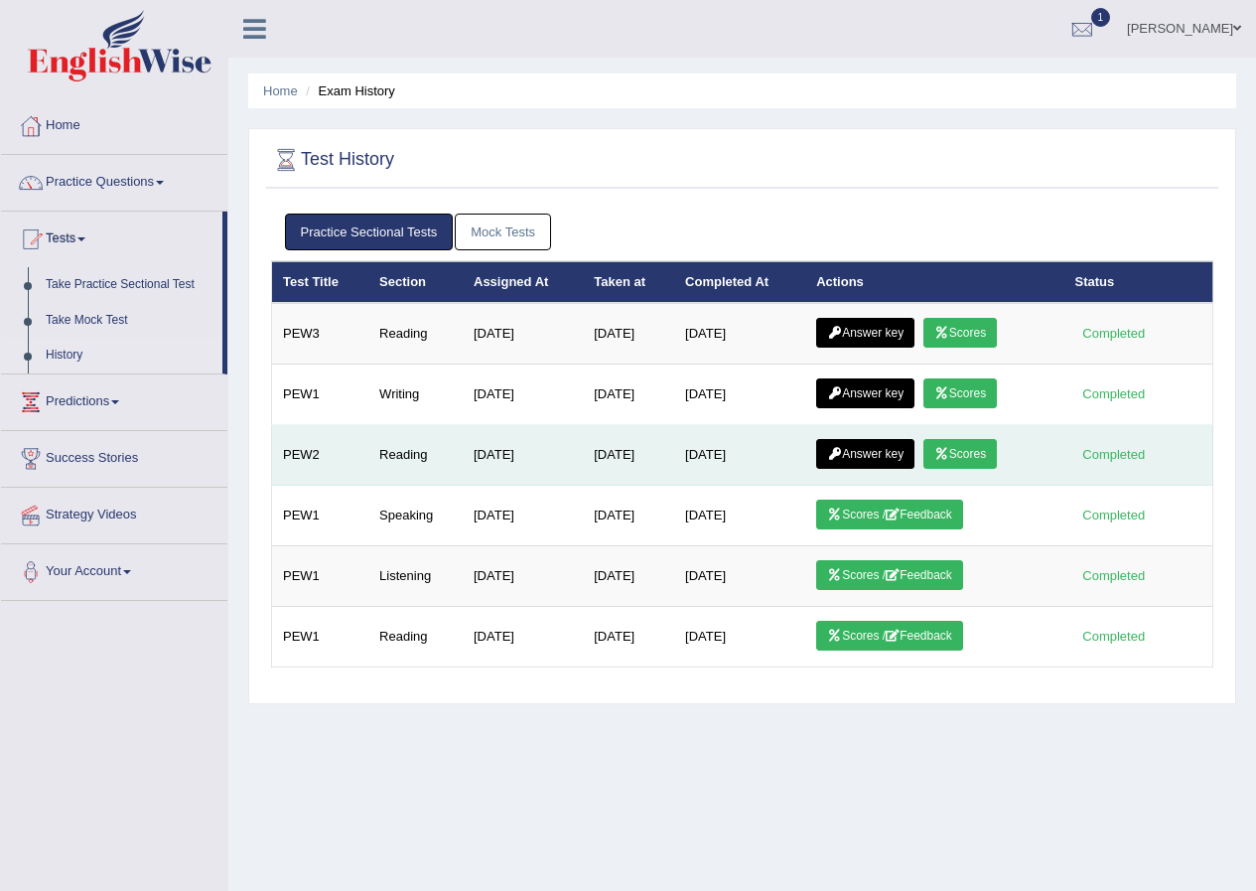
click at [997, 465] on link "Scores" at bounding box center [960, 454] width 73 height 30
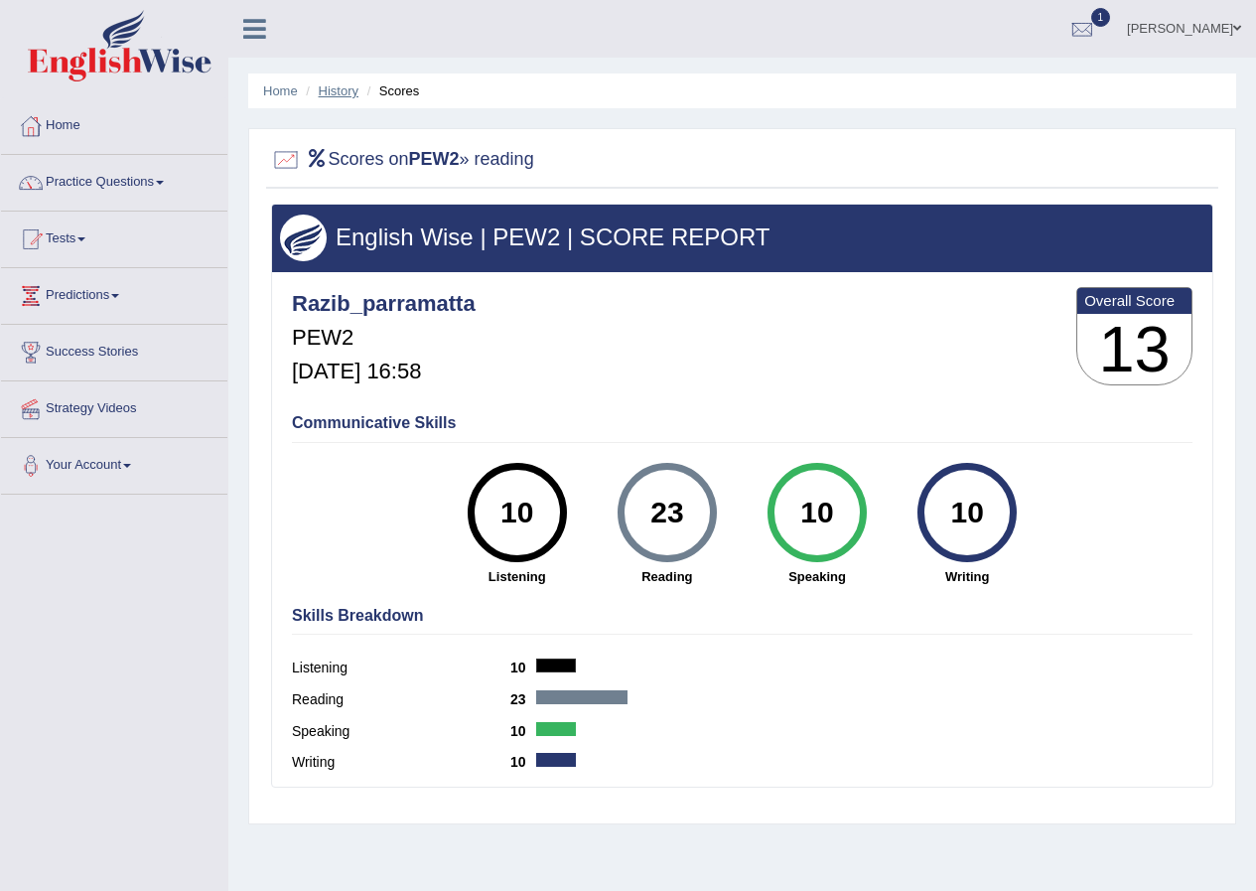
click at [338, 96] on link "History" at bounding box center [339, 90] width 40 height 15
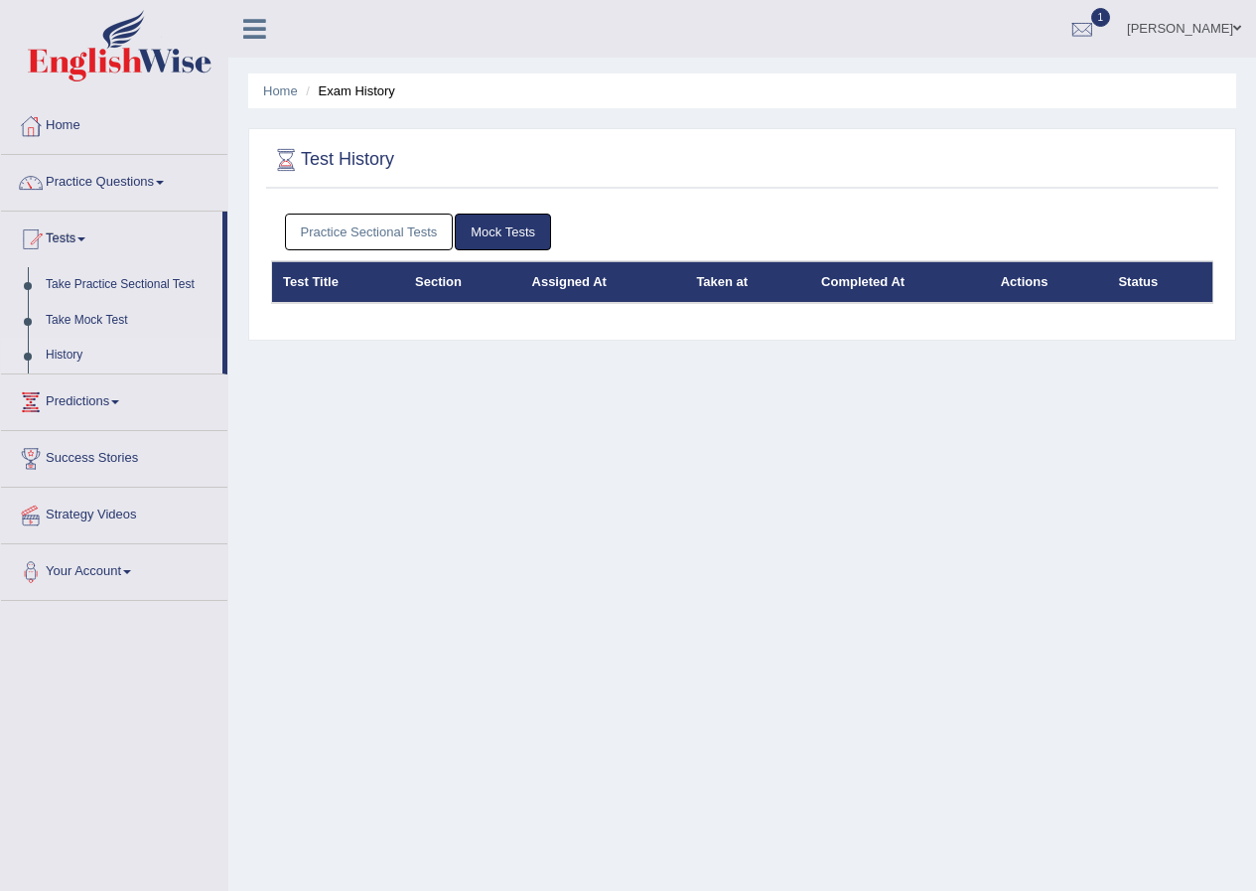
click at [413, 241] on link "Practice Sectional Tests" at bounding box center [369, 232] width 169 height 37
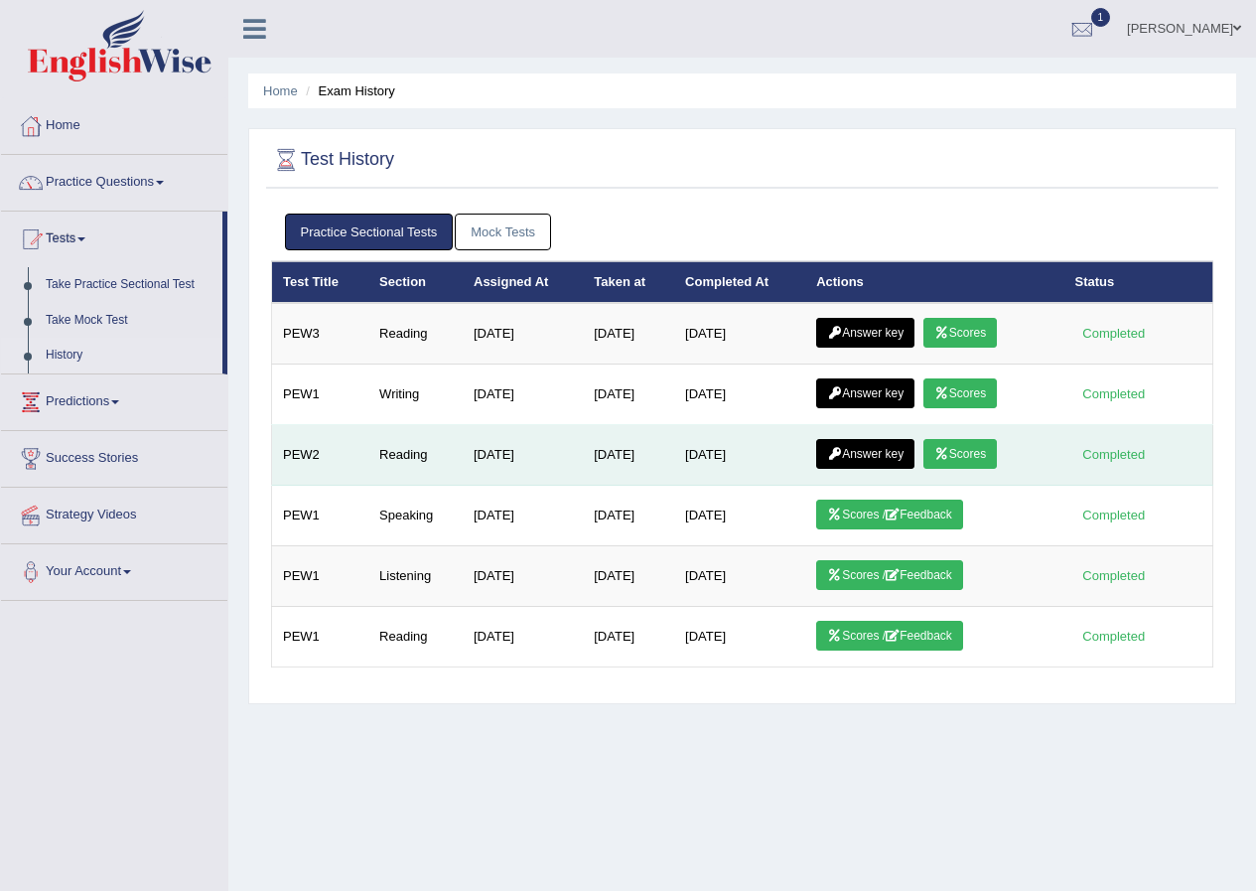
click at [854, 454] on link "Answer key" at bounding box center [865, 454] width 98 height 30
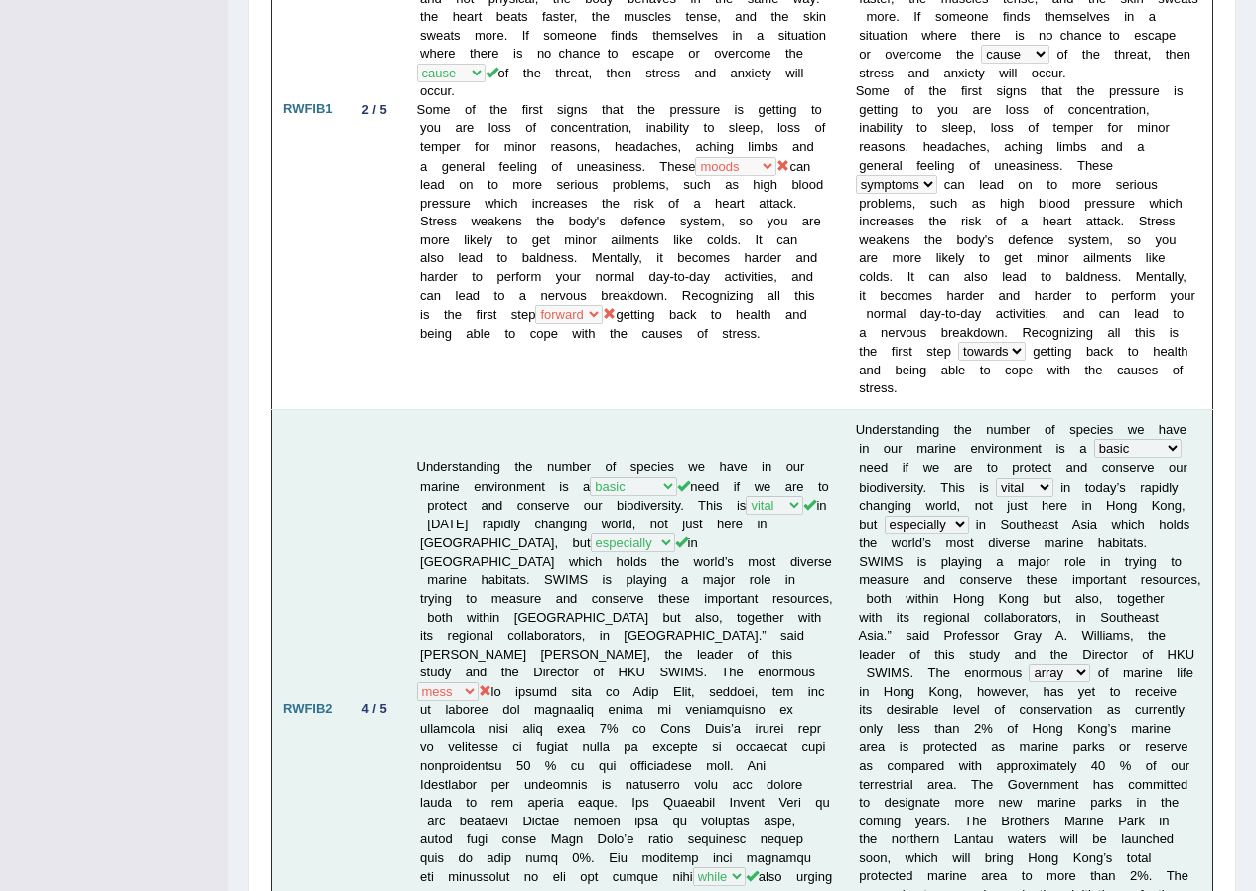
scroll to position [331, 0]
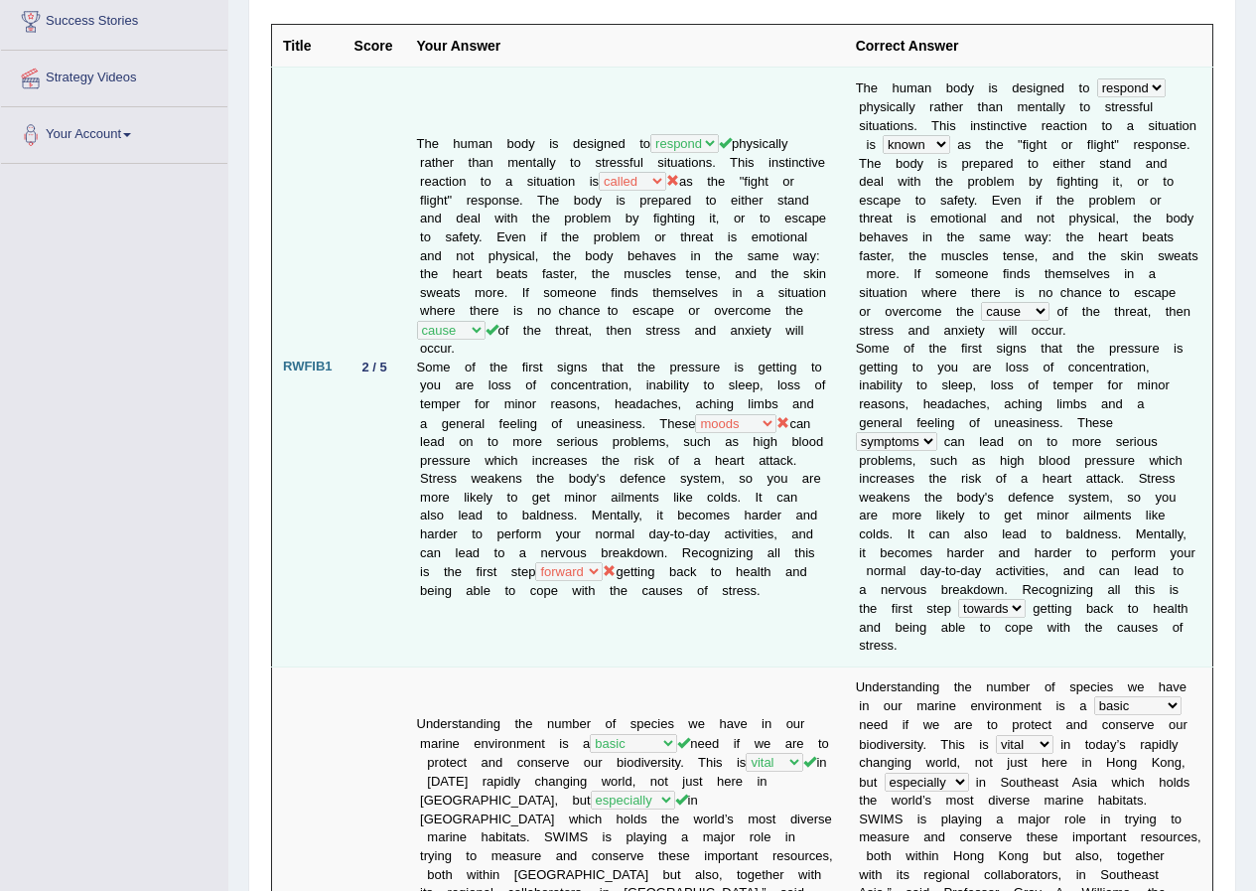
click at [384, 163] on td "2 / 5" at bounding box center [375, 367] width 63 height 599
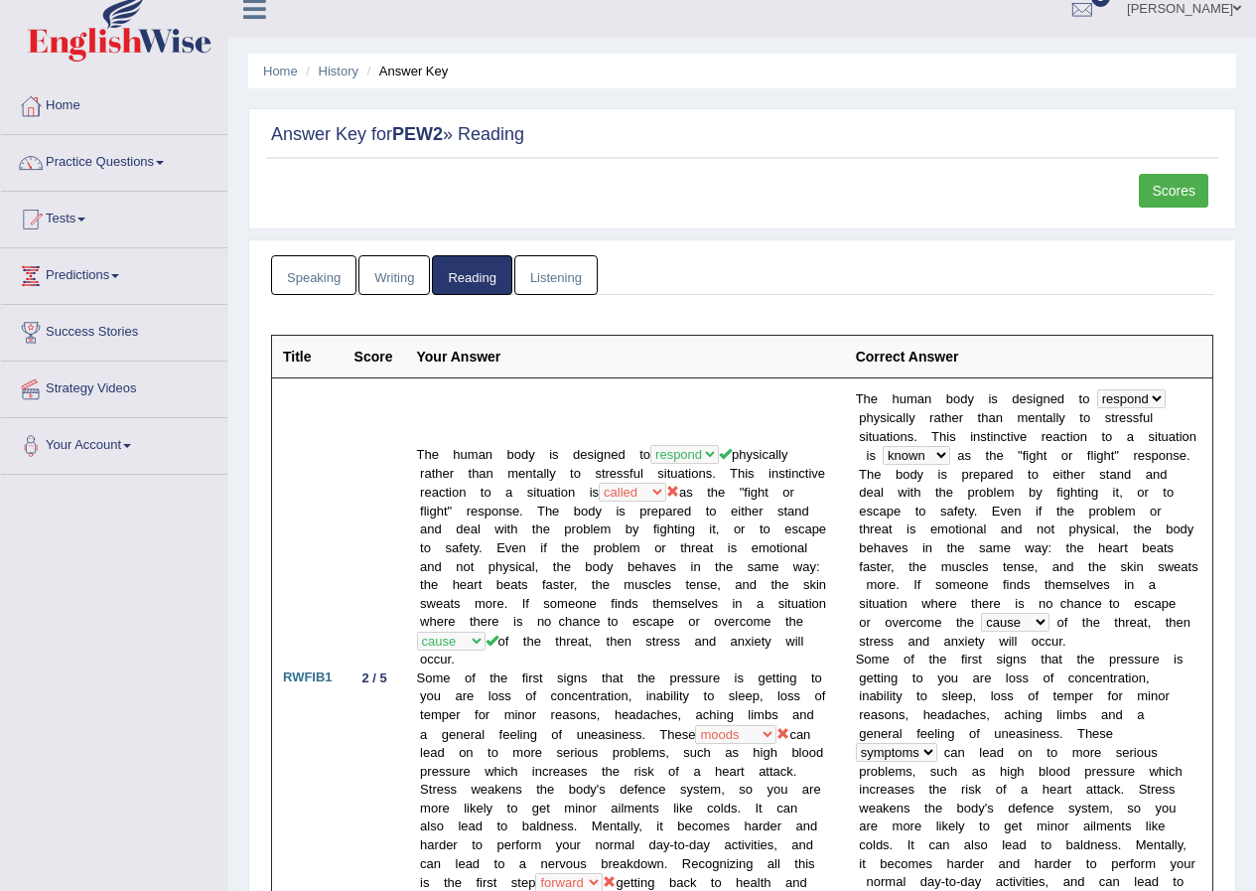
scroll to position [0, 0]
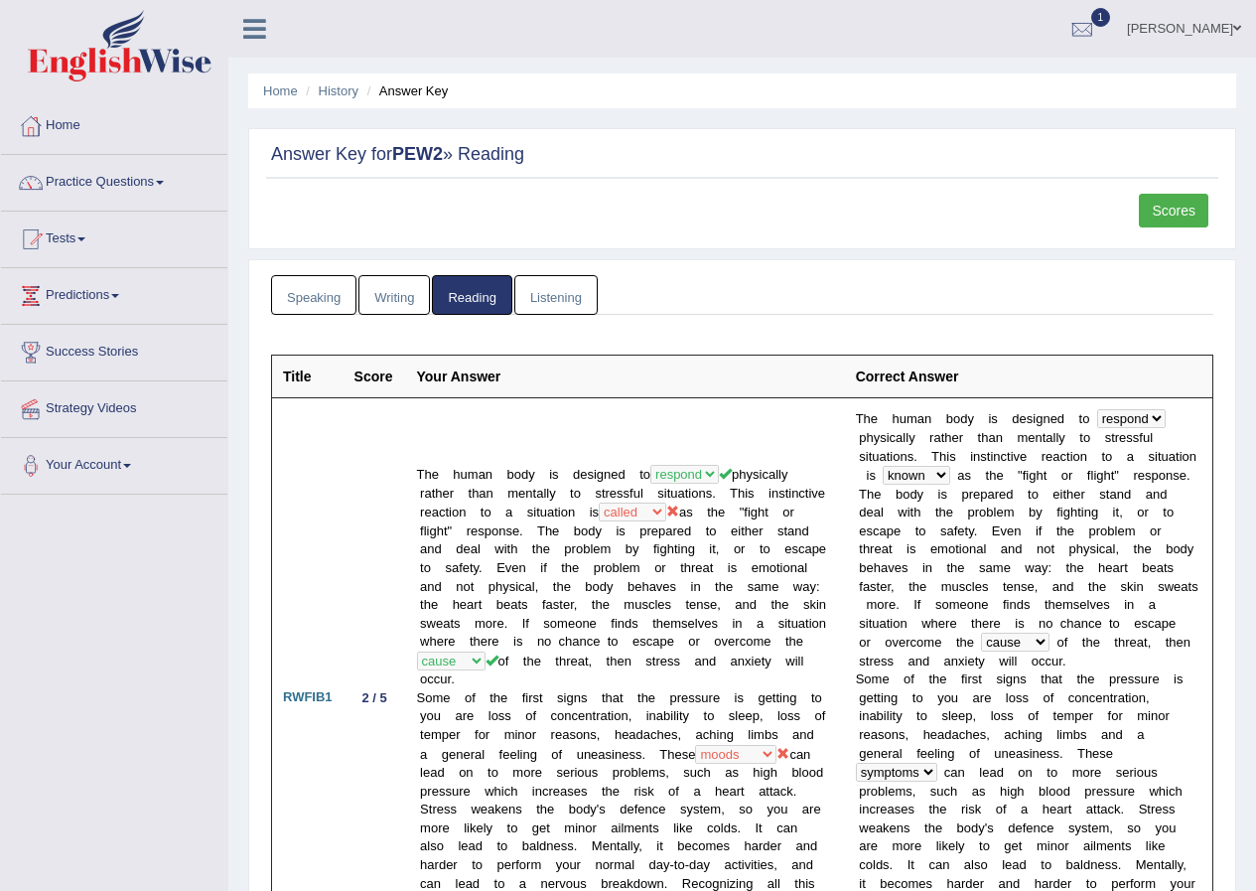
click at [1112, 27] on link "1" at bounding box center [1083, 26] width 60 height 52
click at [1200, 33] on link "Razib Saha" at bounding box center [1184, 26] width 144 height 52
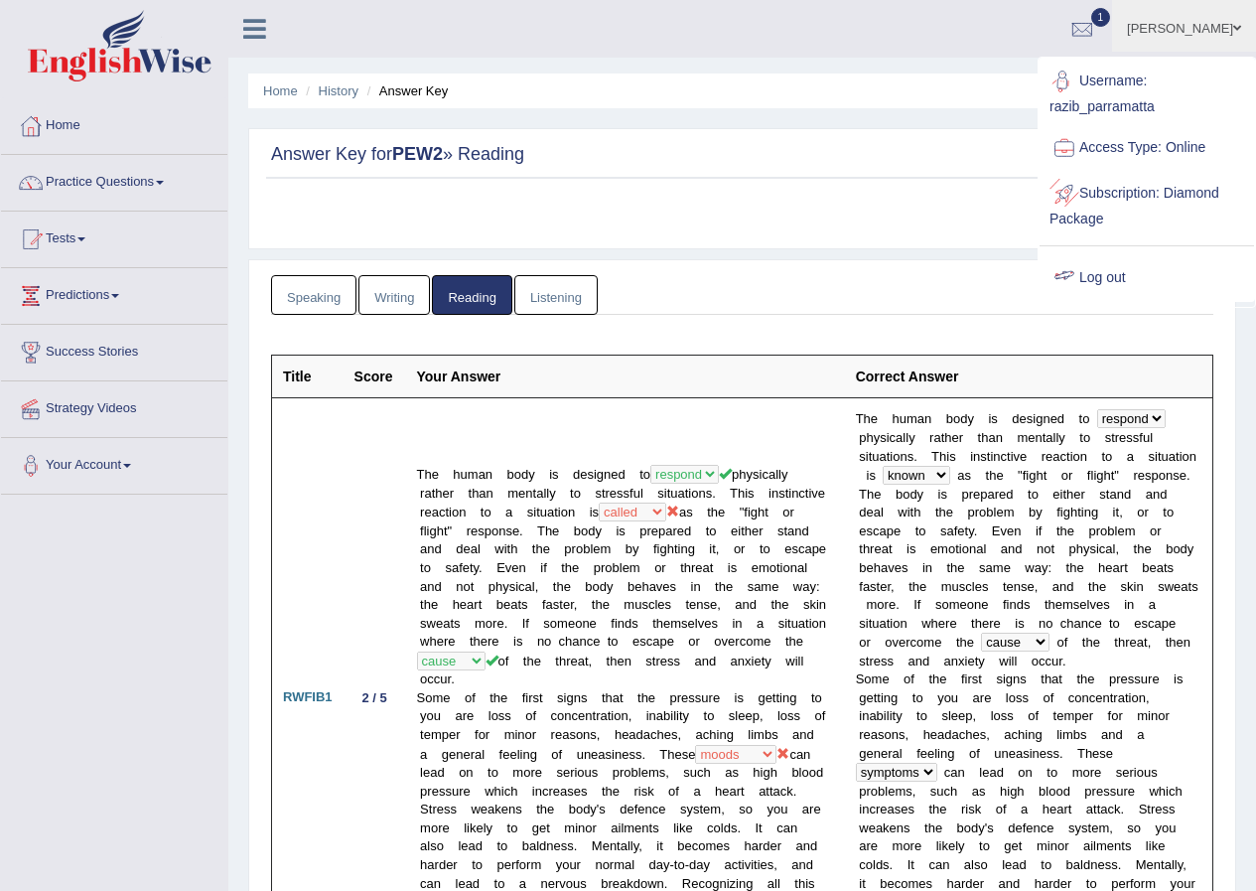
click at [1108, 281] on link "Log out" at bounding box center [1147, 278] width 215 height 46
